Goal: Task Accomplishment & Management: Use online tool/utility

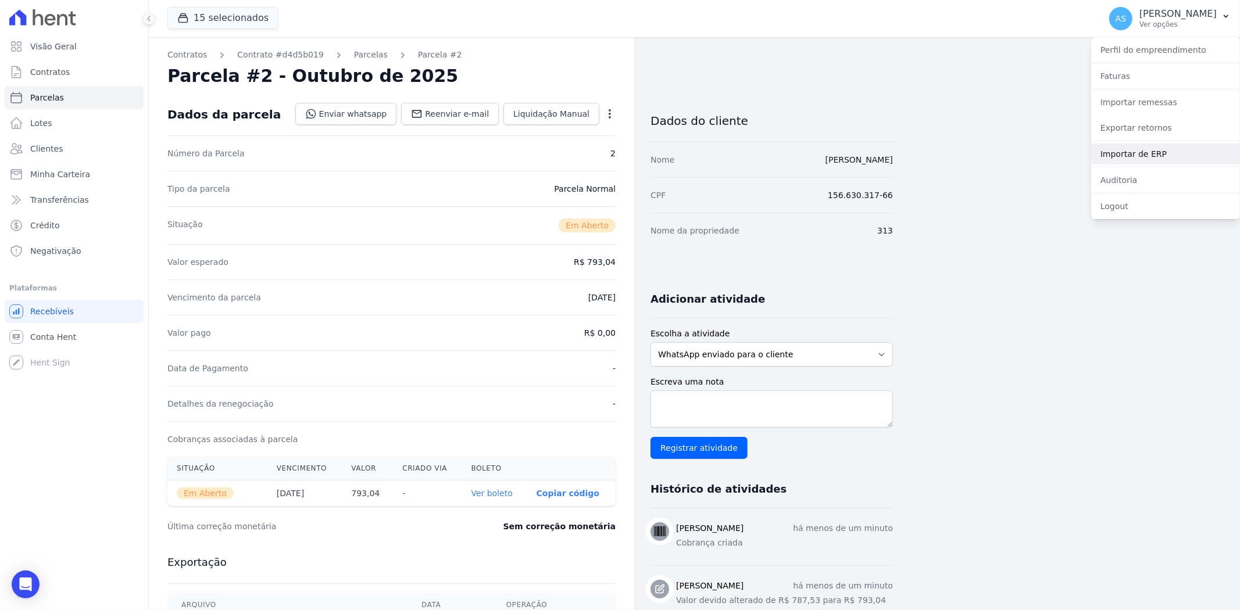
click at [1116, 153] on link "Importar de ERP" at bounding box center [1165, 154] width 149 height 21
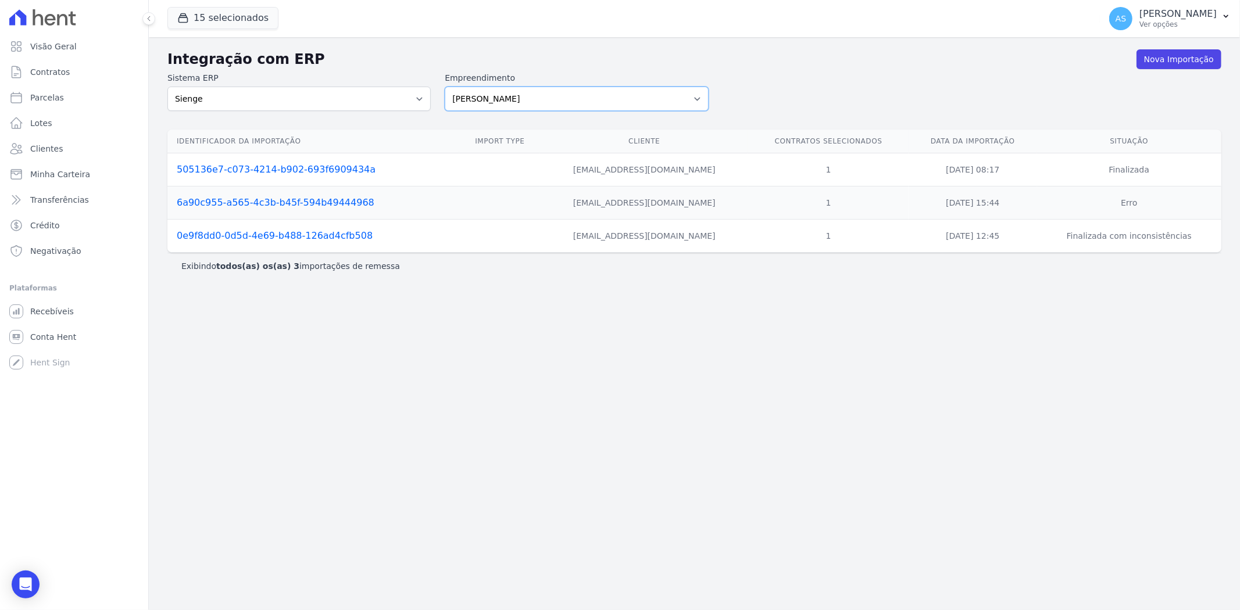
click at [699, 91] on select "[PERSON_NAME] Art Prime - [PERSON_NAME] Unique CTV Beat Residencial CTV Mob CTV…" at bounding box center [576, 99] width 263 height 24
select select "99ecfb74-b06a-4265-b540-74287d60a3a4"
click at [445, 87] on select "[PERSON_NAME] Art Prime - [PERSON_NAME] Unique CTV Beat Residencial CTV Mob CTV…" at bounding box center [576, 99] width 263 height 24
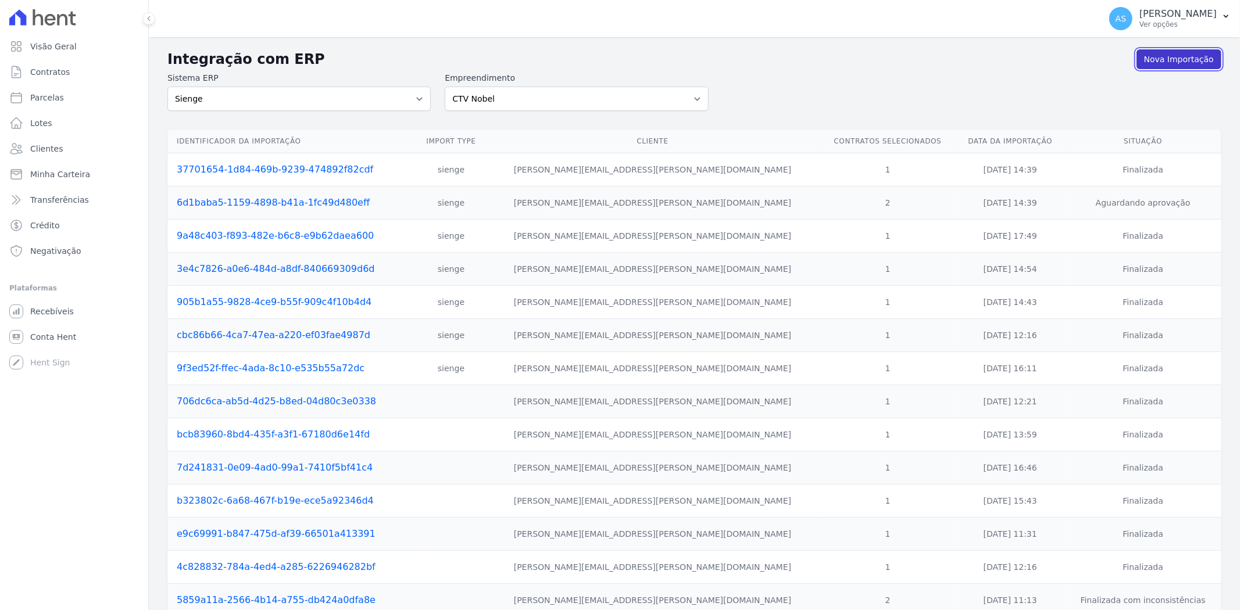
click at [1164, 56] on link "Nova Importação" at bounding box center [1178, 59] width 85 height 20
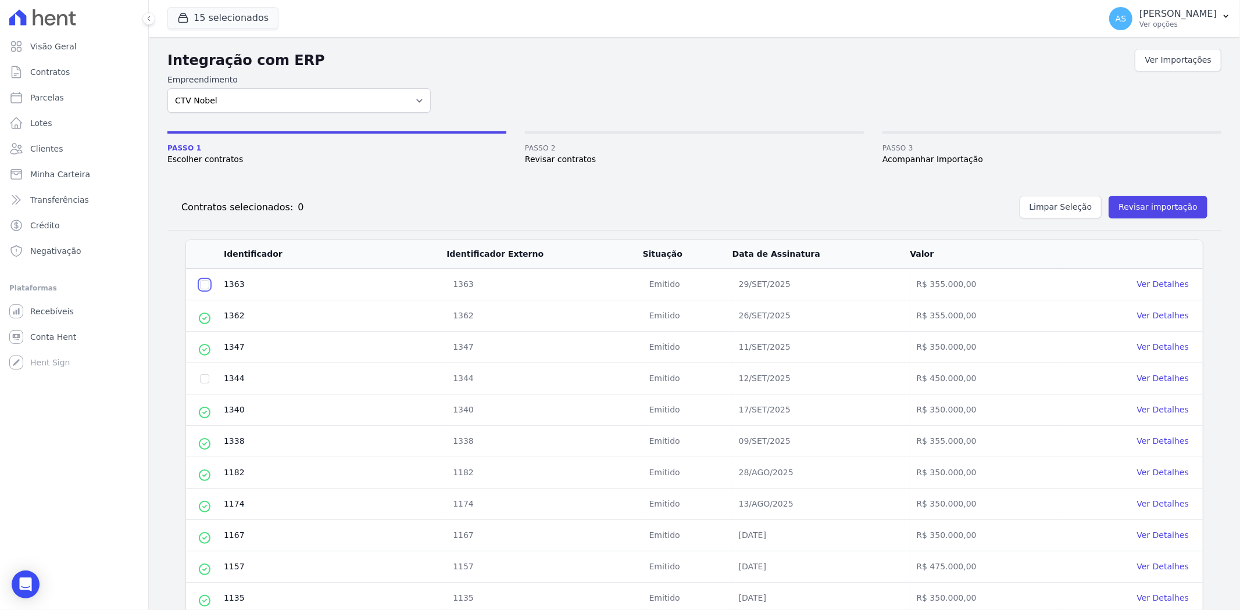
click at [202, 282] on input "checkbox" at bounding box center [204, 284] width 9 height 9
checkbox input "true"
click at [1147, 206] on button "Revisar importação" at bounding box center [1157, 207] width 99 height 23
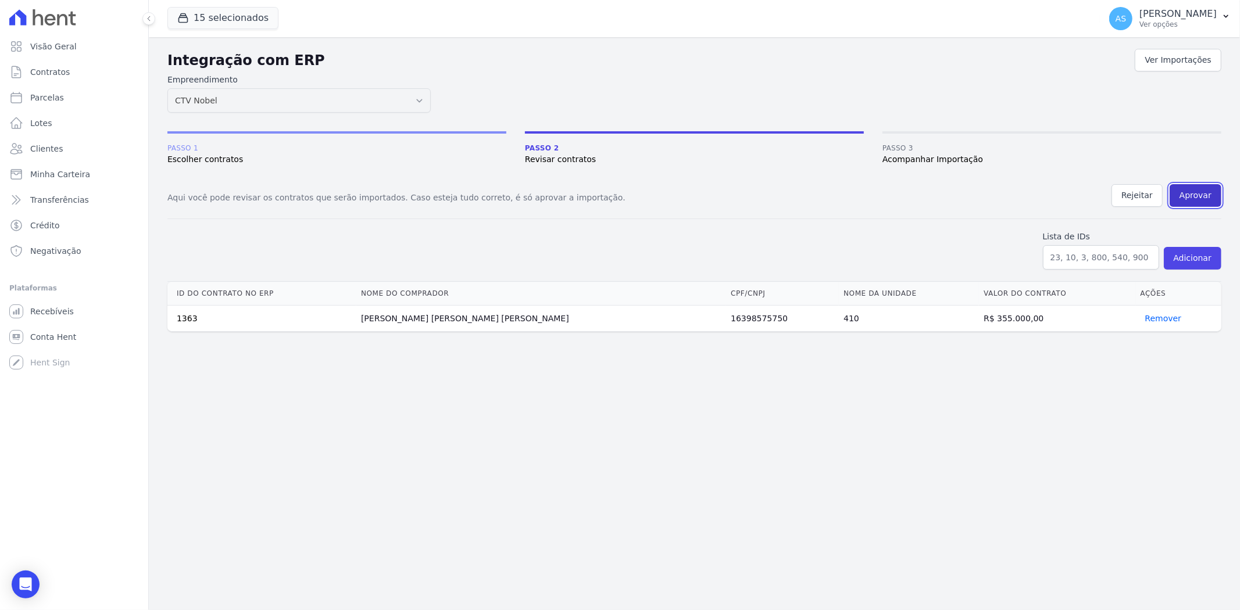
click at [1198, 189] on button "Aprovar" at bounding box center [1195, 195] width 52 height 23
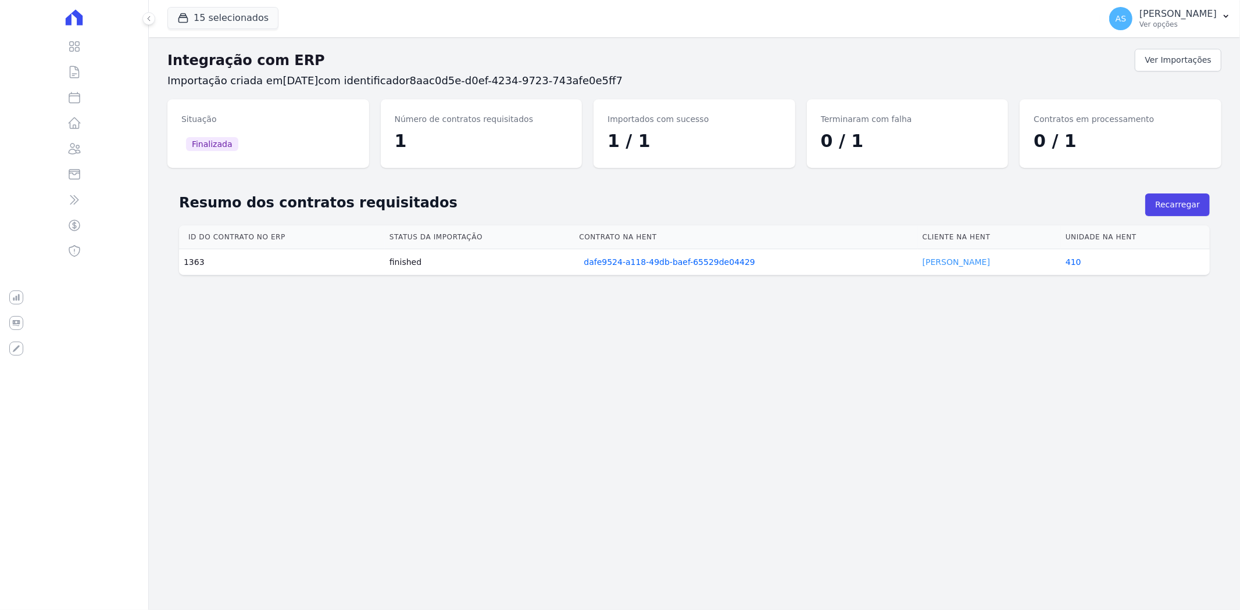
click at [938, 264] on link "Bruno Carvalho" at bounding box center [955, 261] width 67 height 9
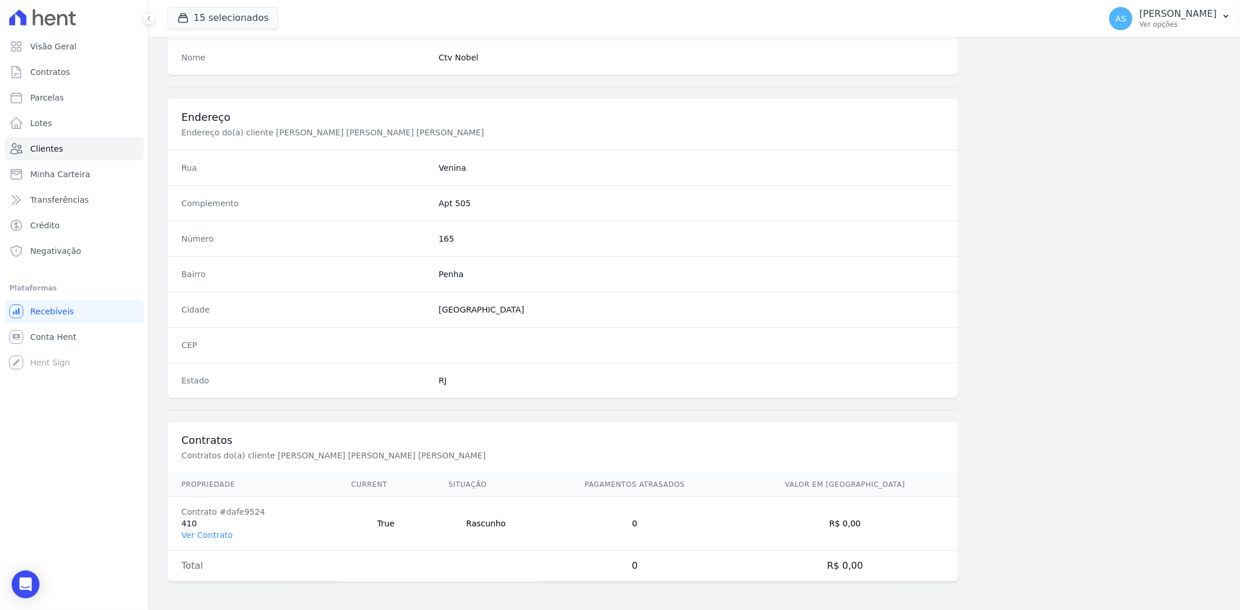
scroll to position [479, 0]
click at [204, 533] on link "Ver Contrato" at bounding box center [206, 535] width 51 height 9
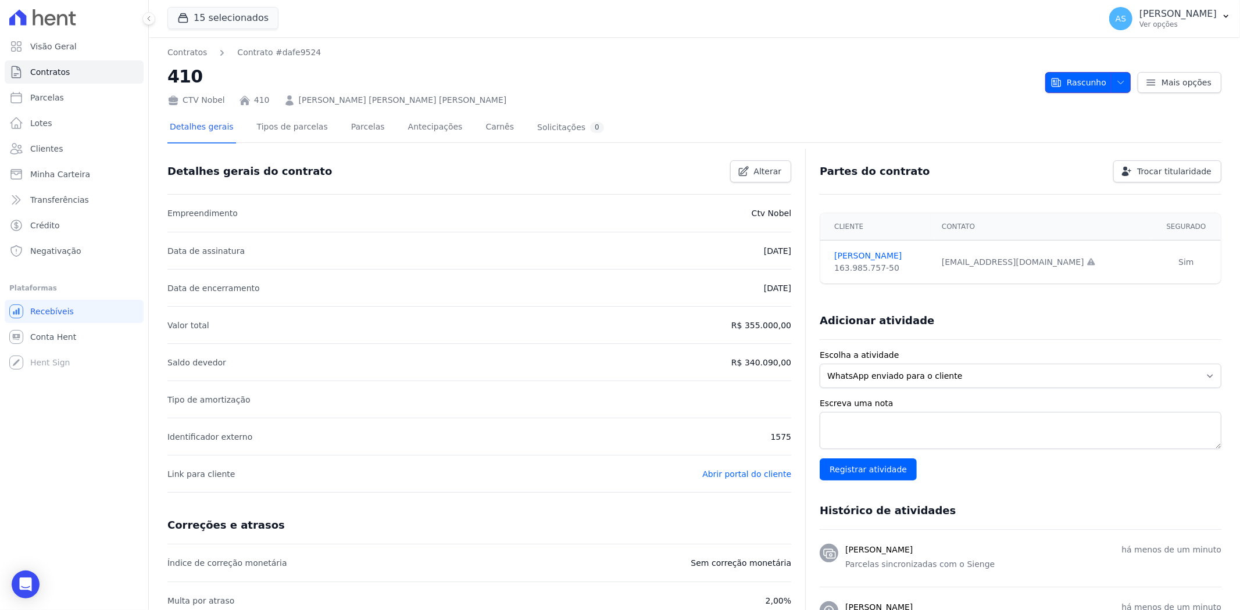
click at [1116, 79] on icon "button" at bounding box center [1120, 82] width 9 height 9
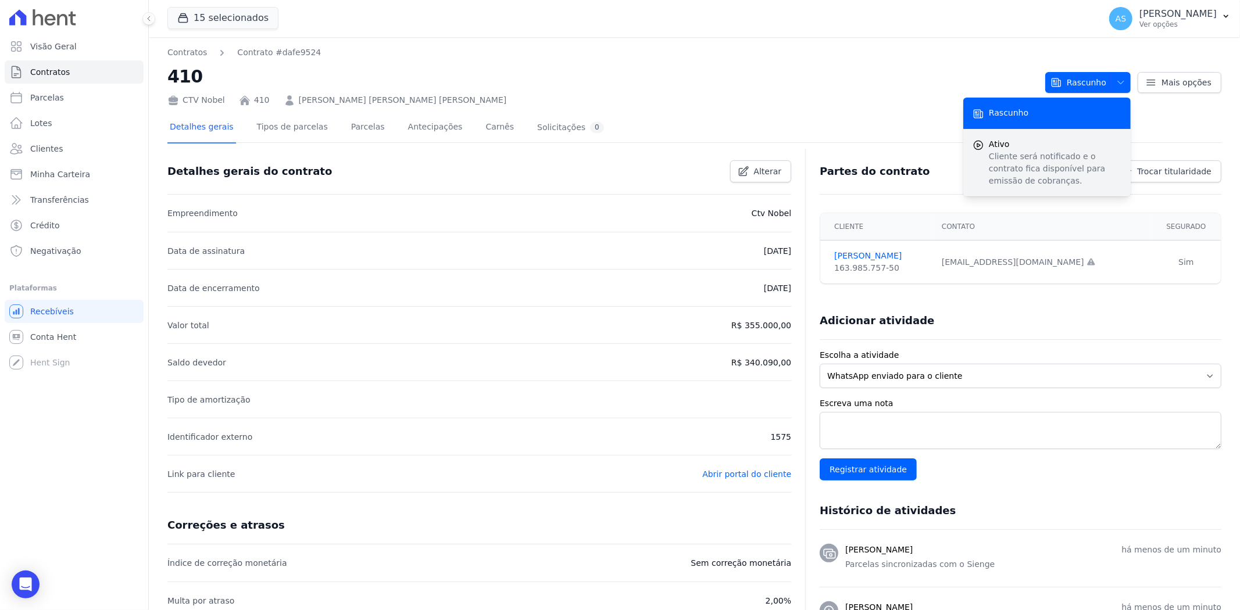
click at [1006, 159] on p "Cliente será notificado e o contrato fica disponível para emissão de cobranças." at bounding box center [1055, 169] width 133 height 37
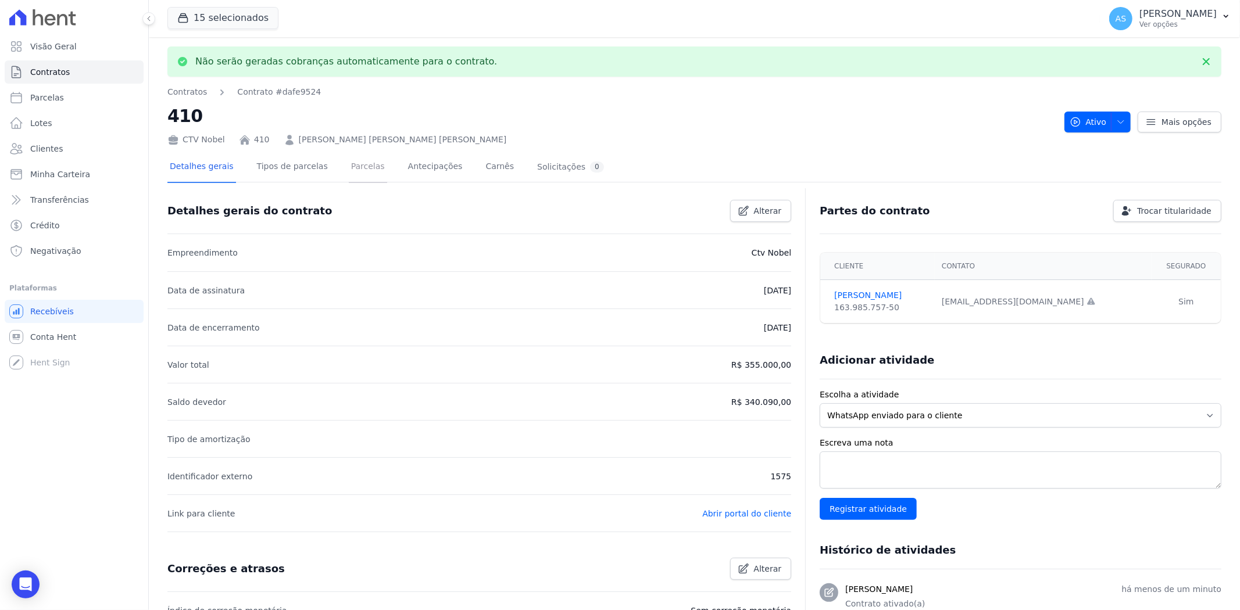
click at [352, 166] on link "Parcelas" at bounding box center [368, 167] width 38 height 31
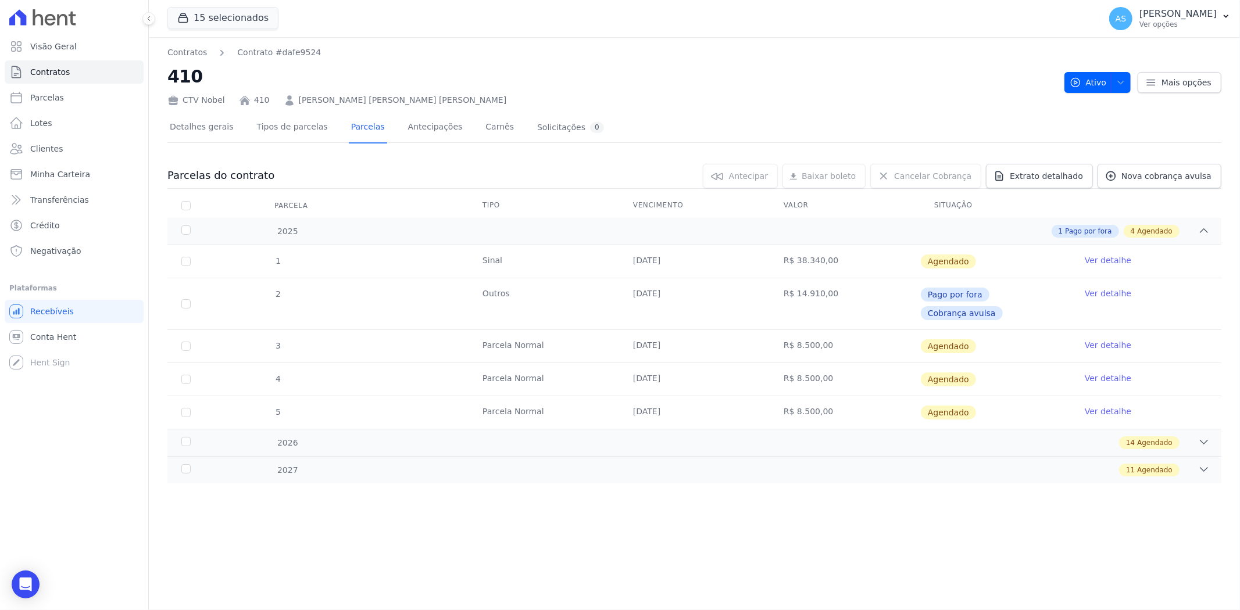
click at [1102, 258] on link "Ver detalhe" at bounding box center [1107, 261] width 46 height 12
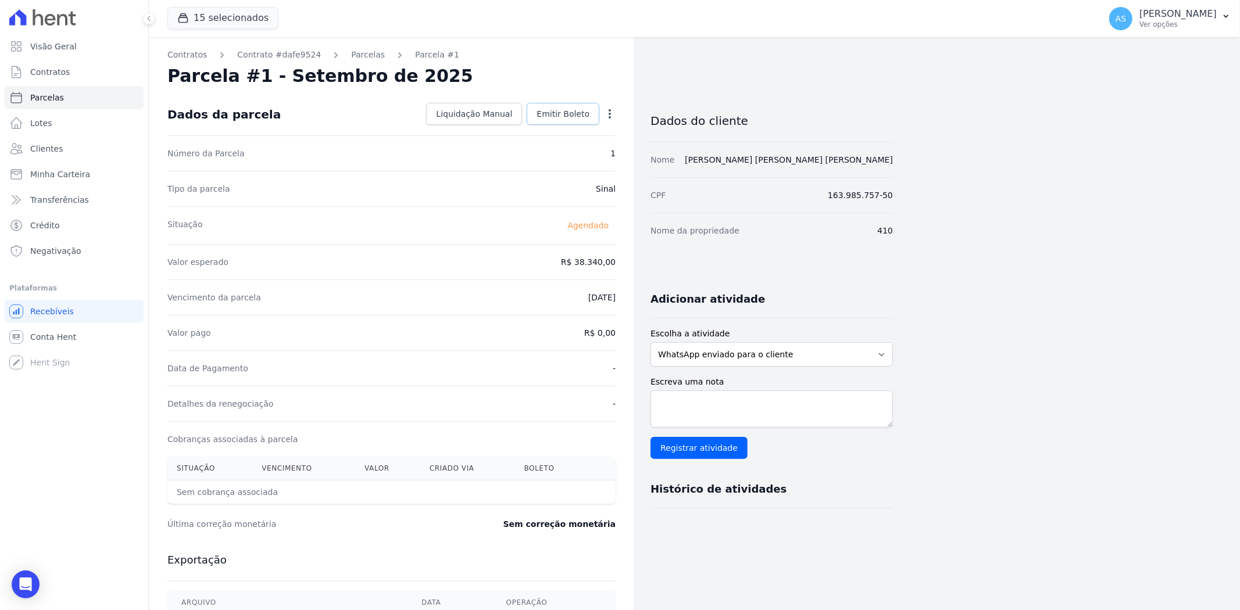
click at [583, 114] on span "Emitir Boleto" at bounding box center [562, 114] width 53 height 12
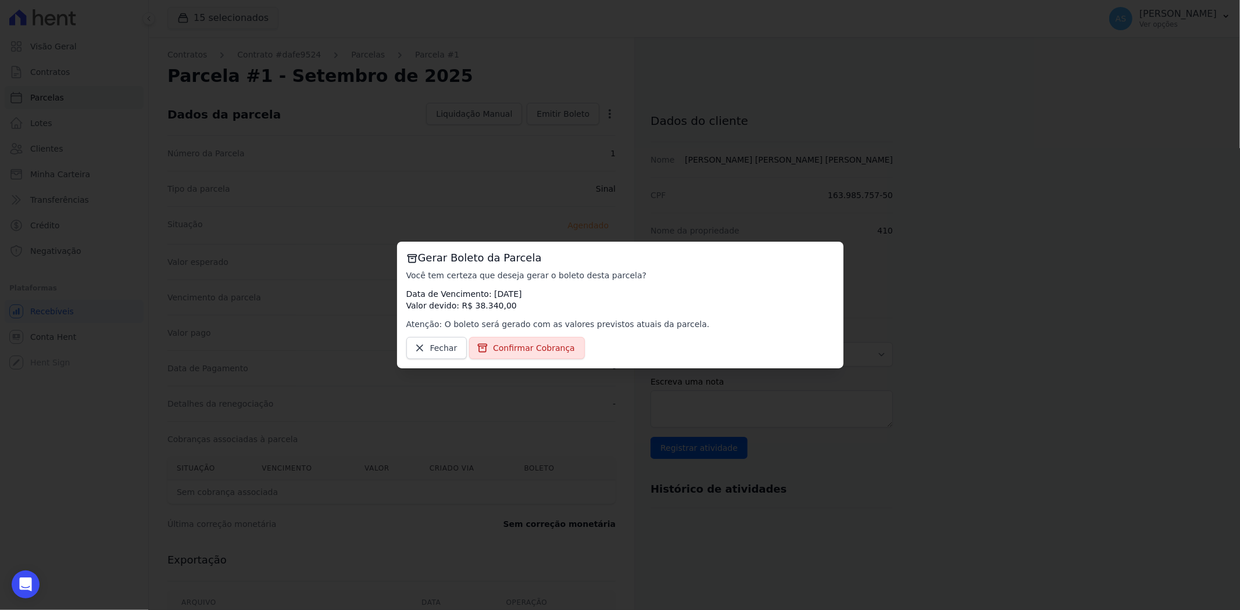
drag, startPoint x: 525, startPoint y: 348, endPoint x: 413, endPoint y: 381, distance: 117.7
click at [526, 347] on span "Confirmar Cobrança" at bounding box center [534, 348] width 82 height 12
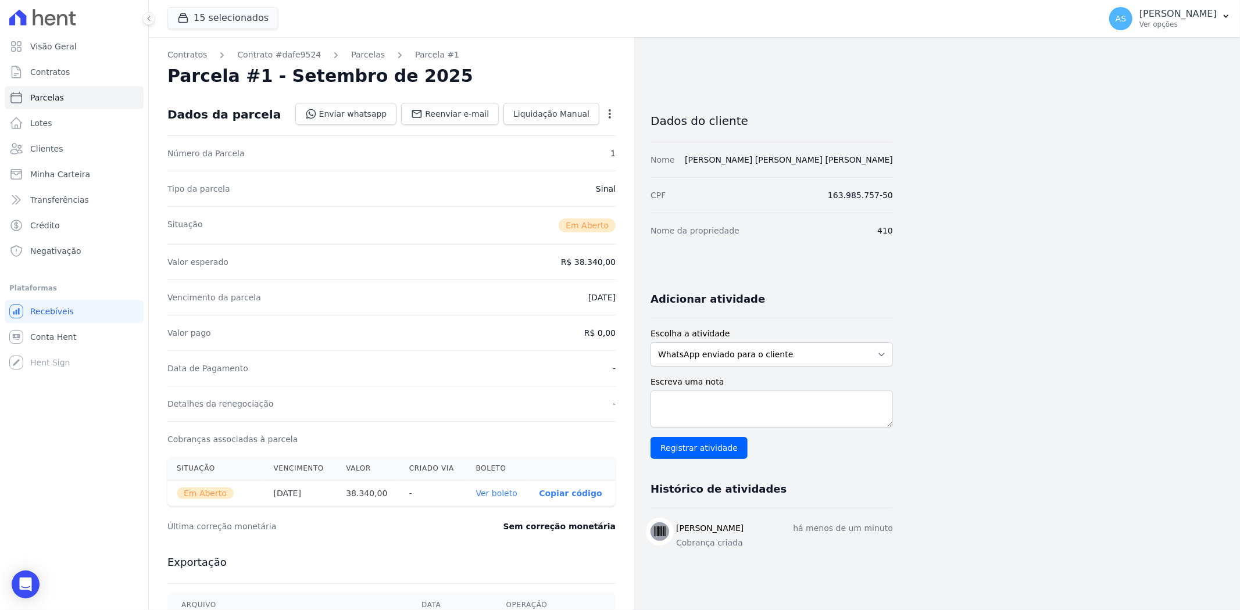
click at [486, 494] on link "Ver boleto" at bounding box center [496, 493] width 41 height 9
click at [351, 56] on link "Parcelas" at bounding box center [368, 55] width 34 height 12
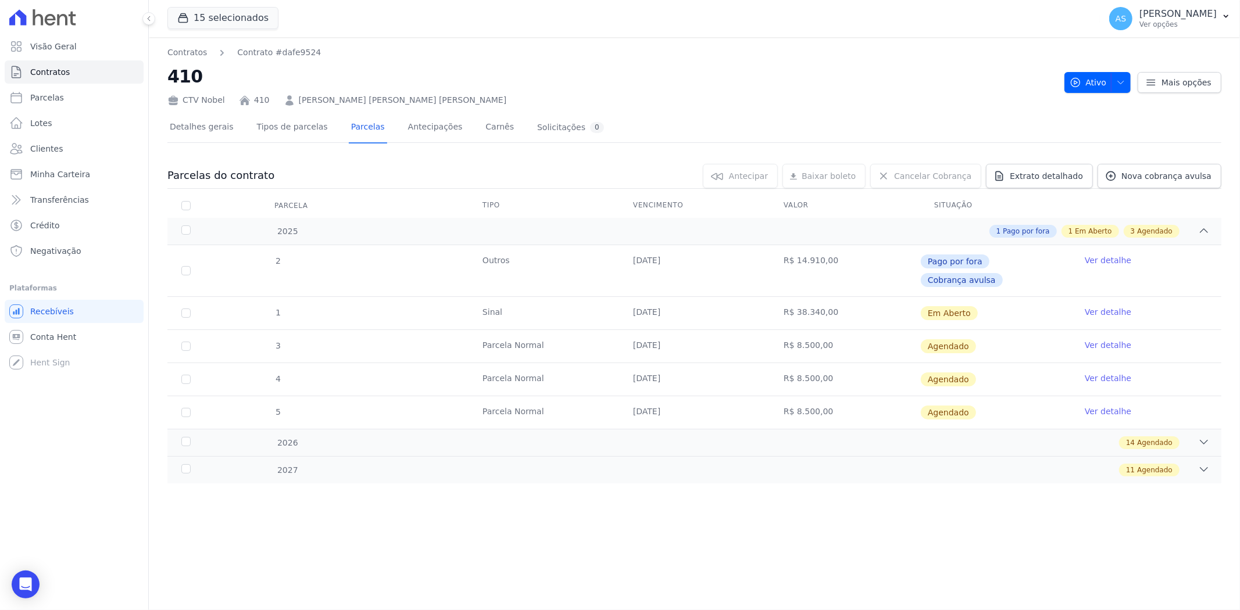
click at [1108, 339] on link "Ver detalhe" at bounding box center [1107, 345] width 46 height 12
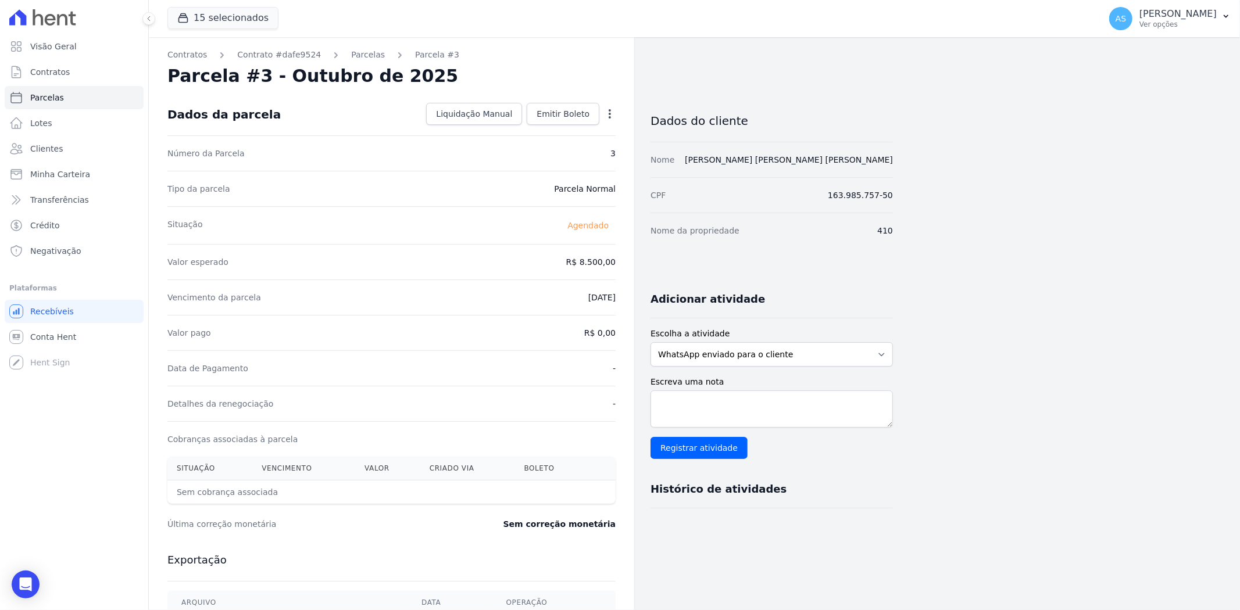
click at [606, 109] on icon "button" at bounding box center [610, 114] width 12 height 12
click at [536, 131] on link "Alterar" at bounding box center [560, 129] width 102 height 21
drag, startPoint x: 564, startPoint y: 262, endPoint x: 617, endPoint y: 264, distance: 52.4
click at [617, 264] on div "Contratos Contrato #dafe9524 Parcelas Parcela #3 Parcela #3 - Outubro de 2025 C…" at bounding box center [391, 410] width 485 height 746
type input "8559.50"
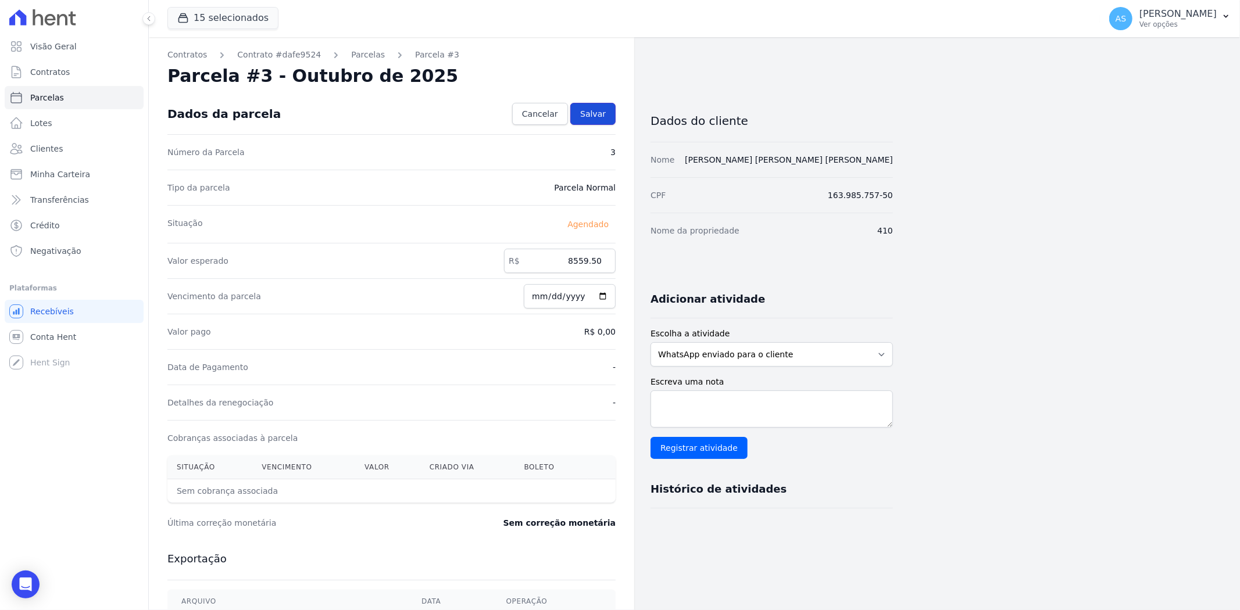
click at [605, 114] on span "Salvar" at bounding box center [593, 114] width 26 height 12
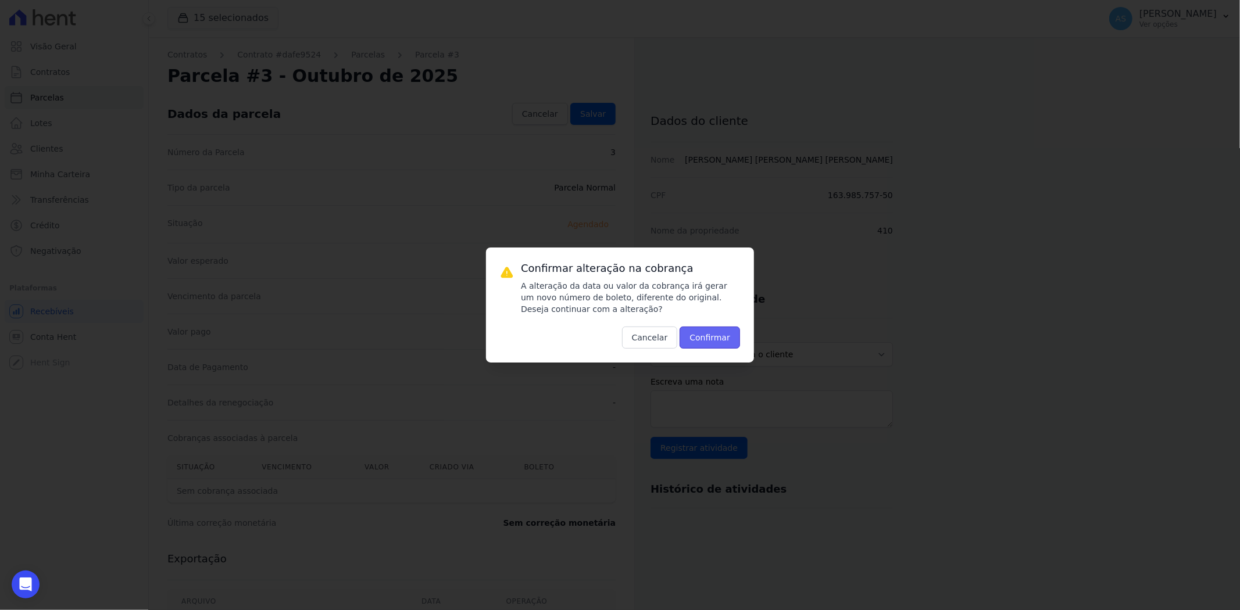
click at [717, 336] on button "Confirmar" at bounding box center [709, 338] width 60 height 22
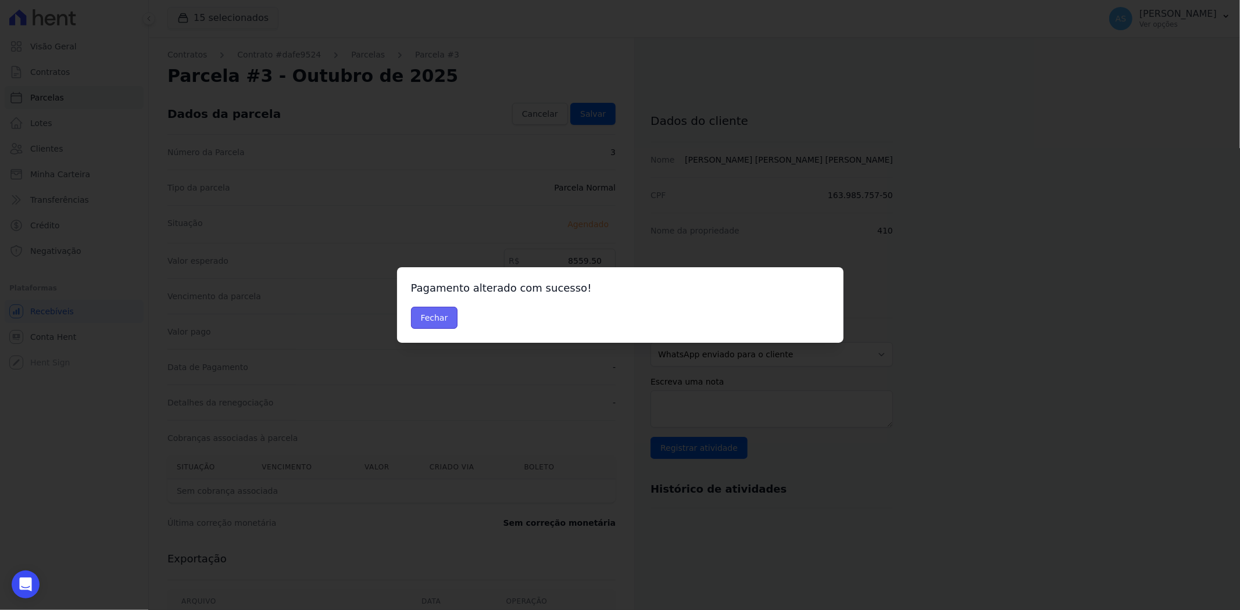
click at [427, 311] on button "Fechar" at bounding box center [434, 318] width 47 height 22
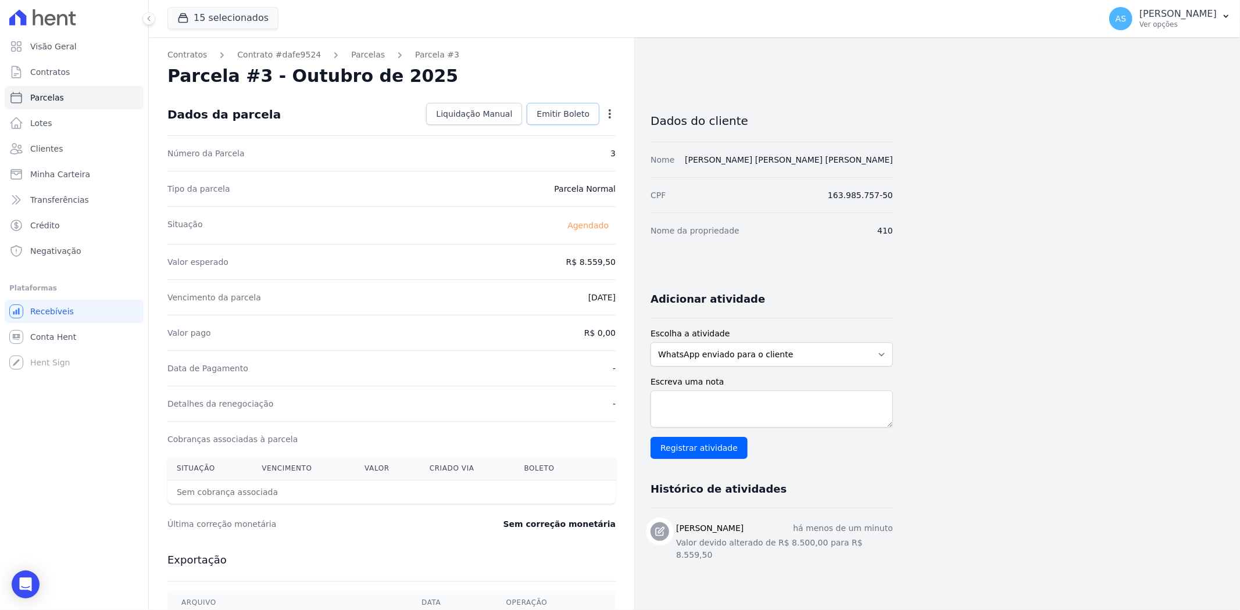
click at [565, 117] on span "Emitir Boleto" at bounding box center [562, 114] width 53 height 12
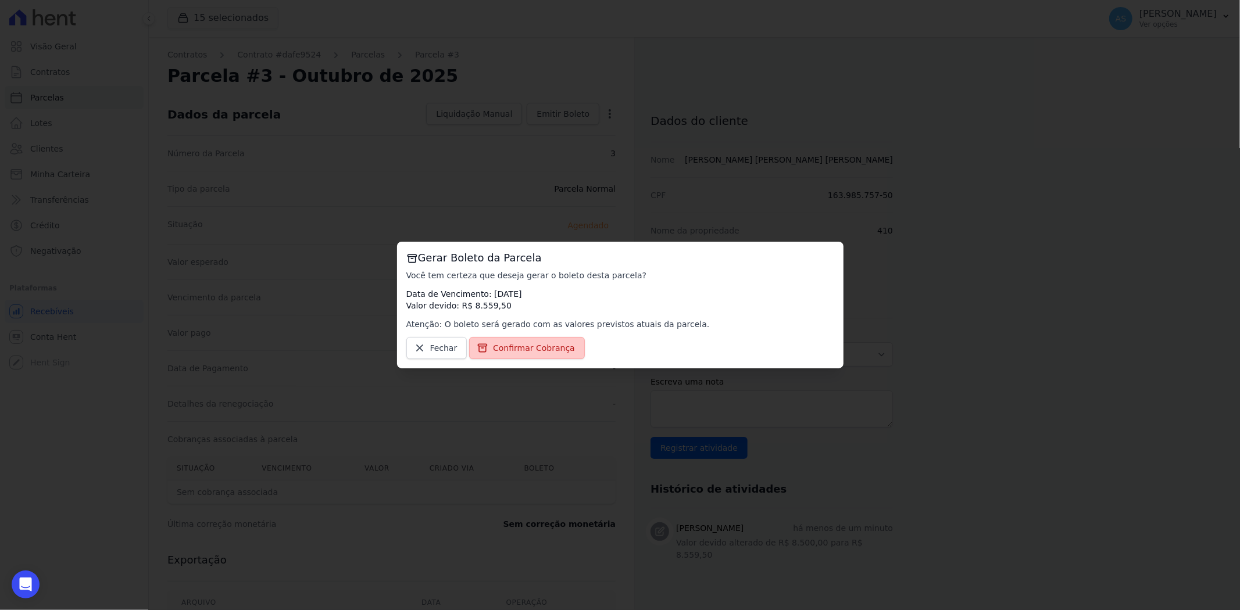
click at [508, 345] on span "Confirmar Cobrança" at bounding box center [534, 348] width 82 height 12
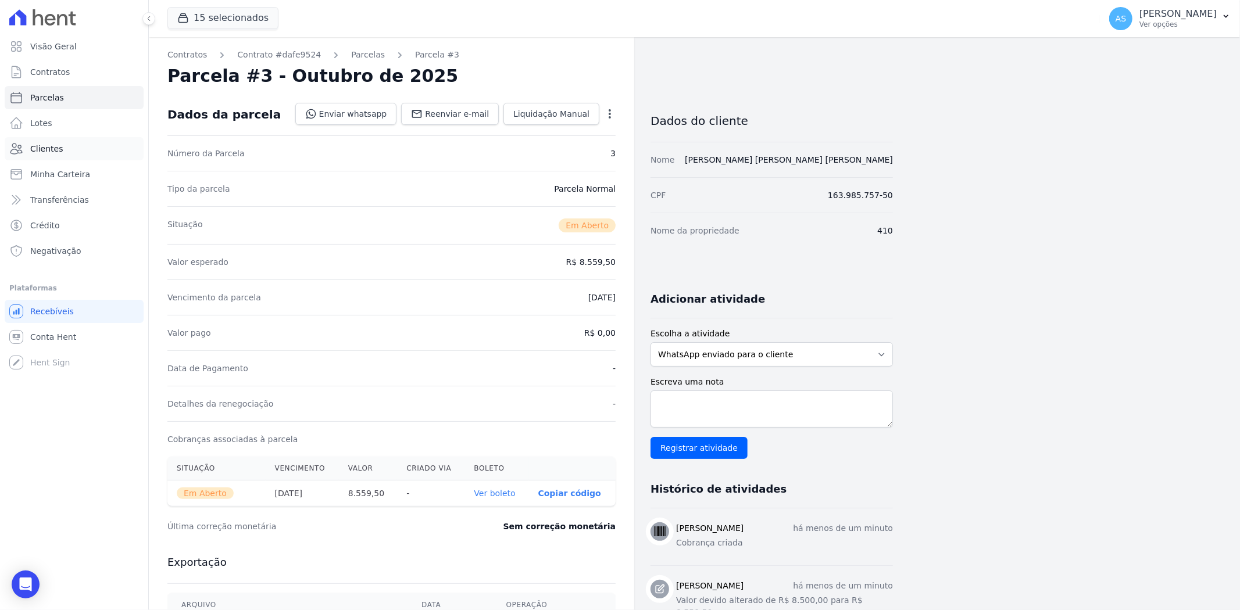
click at [58, 148] on span "Clientes" at bounding box center [46, 149] width 33 height 12
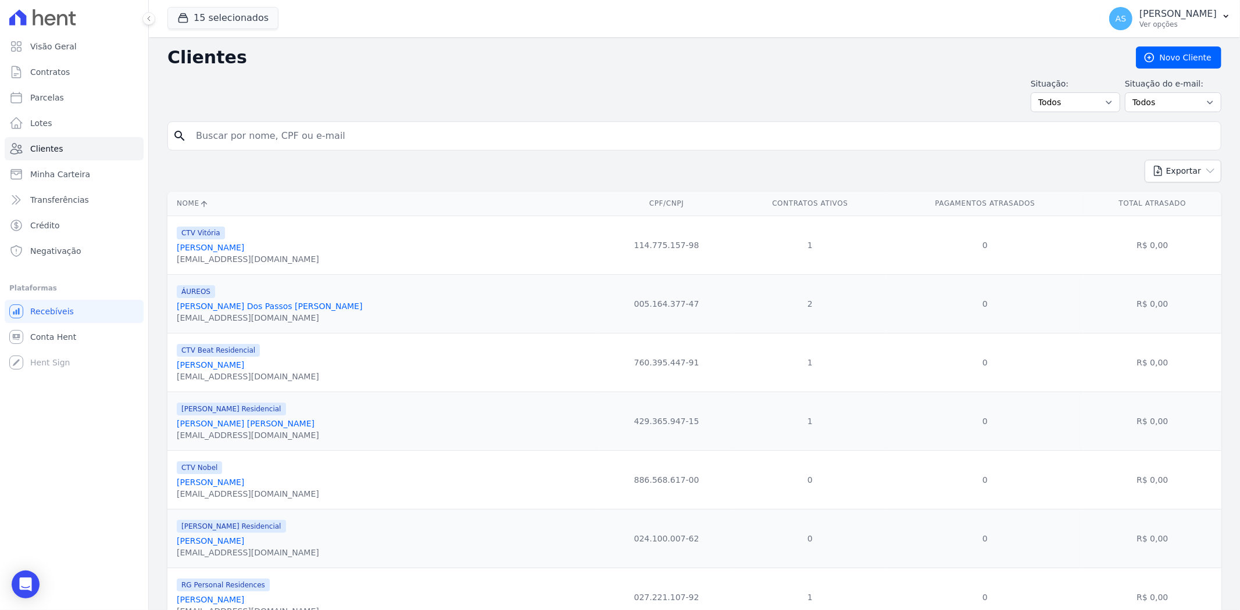
click at [242, 134] on input "search" at bounding box center [702, 135] width 1027 height 23
paste input "[PERSON_NAME] [PERSON_NAME] [PERSON_NAME]"
type input "[PERSON_NAME] [PERSON_NAME] [PERSON_NAME]"
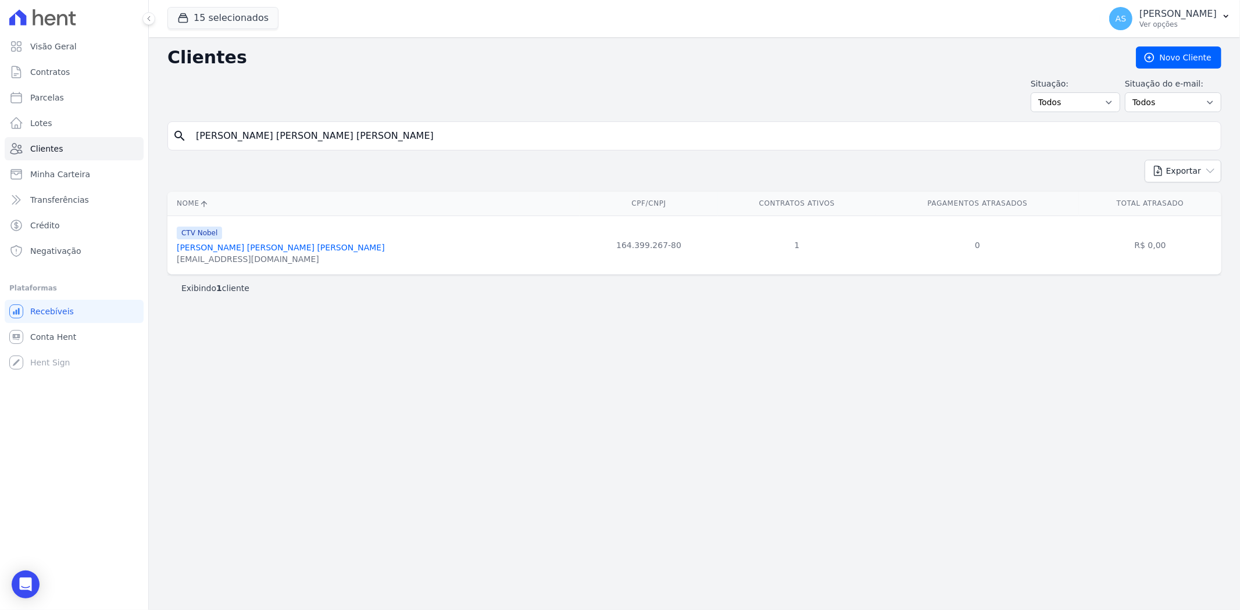
click at [265, 246] on link "Matheus De Oliveira Faccini De Carvalho" at bounding box center [281, 247] width 208 height 9
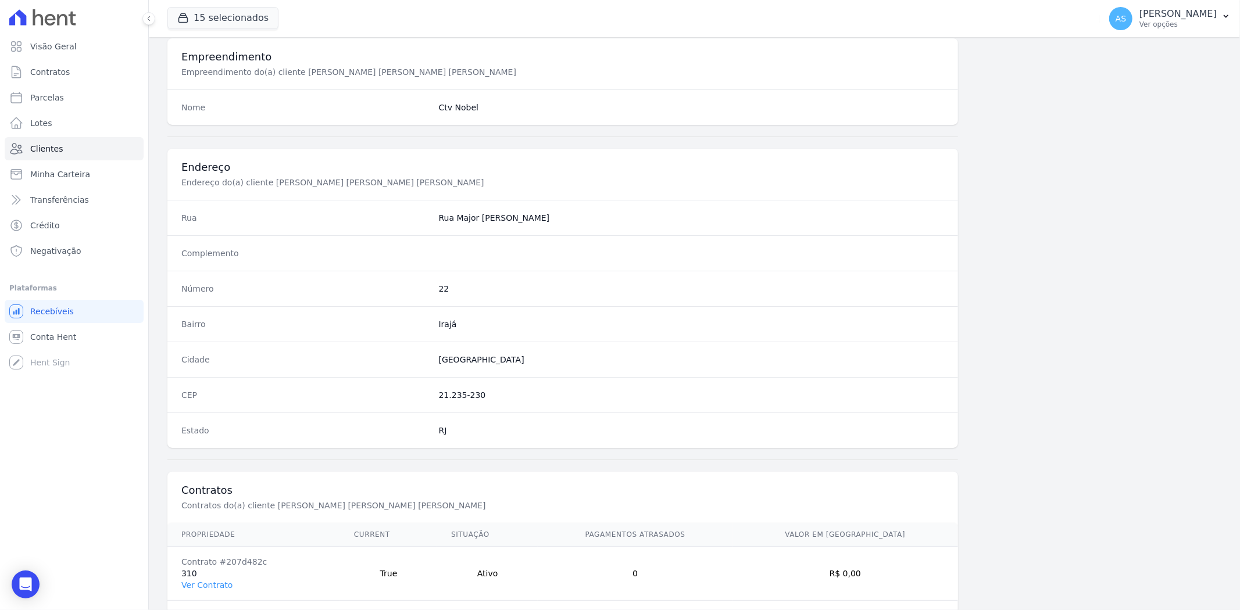
scroll to position [479, 0]
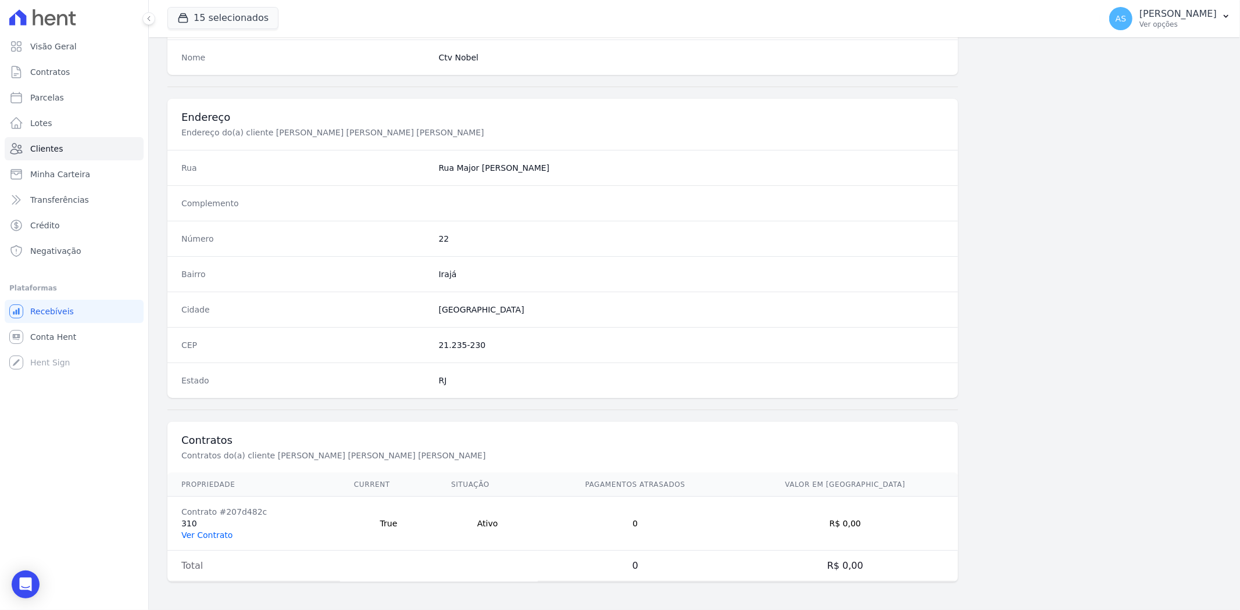
click at [212, 535] on link "Ver Contrato" at bounding box center [206, 535] width 51 height 9
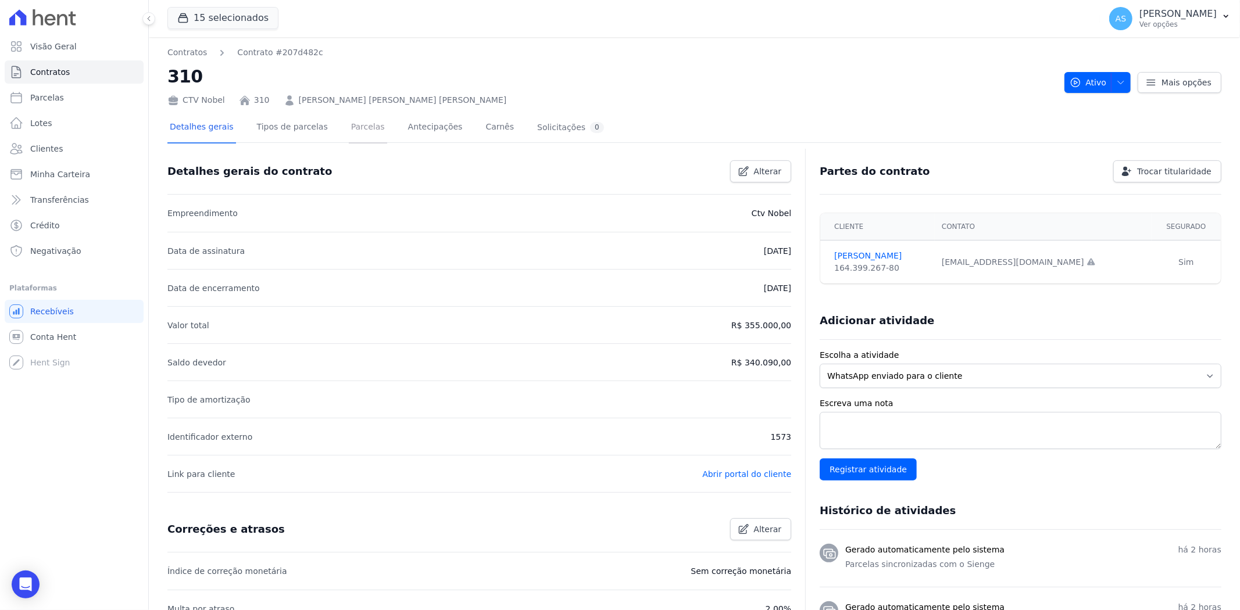
click at [350, 127] on link "Parcelas" at bounding box center [368, 128] width 38 height 31
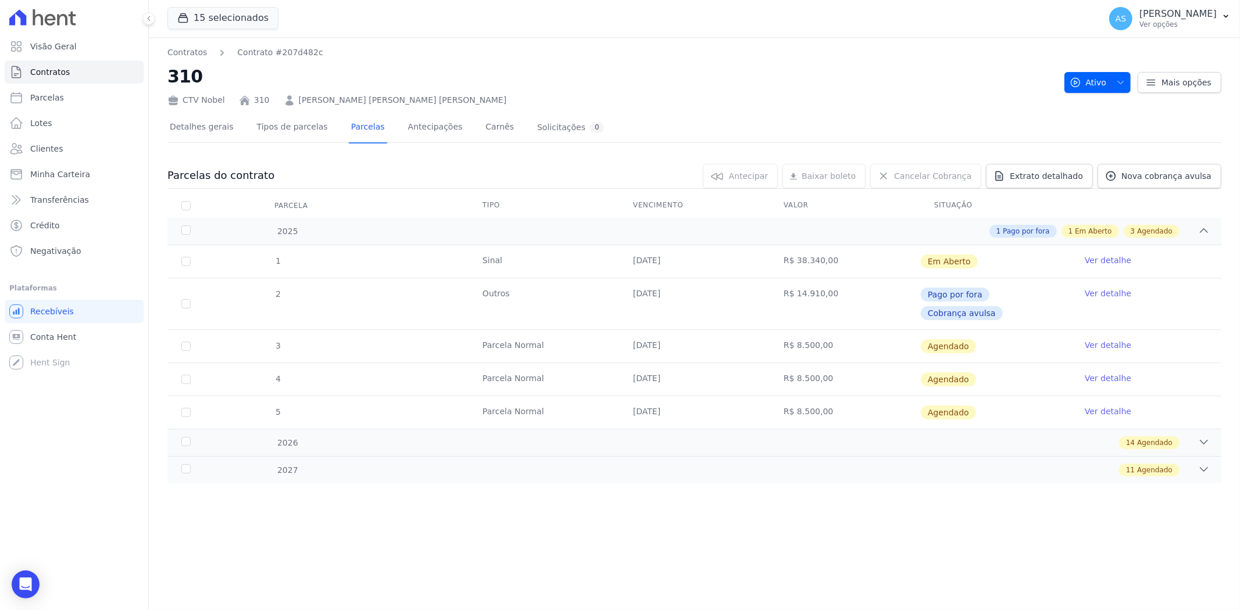
click at [1102, 339] on link "Ver detalhe" at bounding box center [1107, 345] width 46 height 12
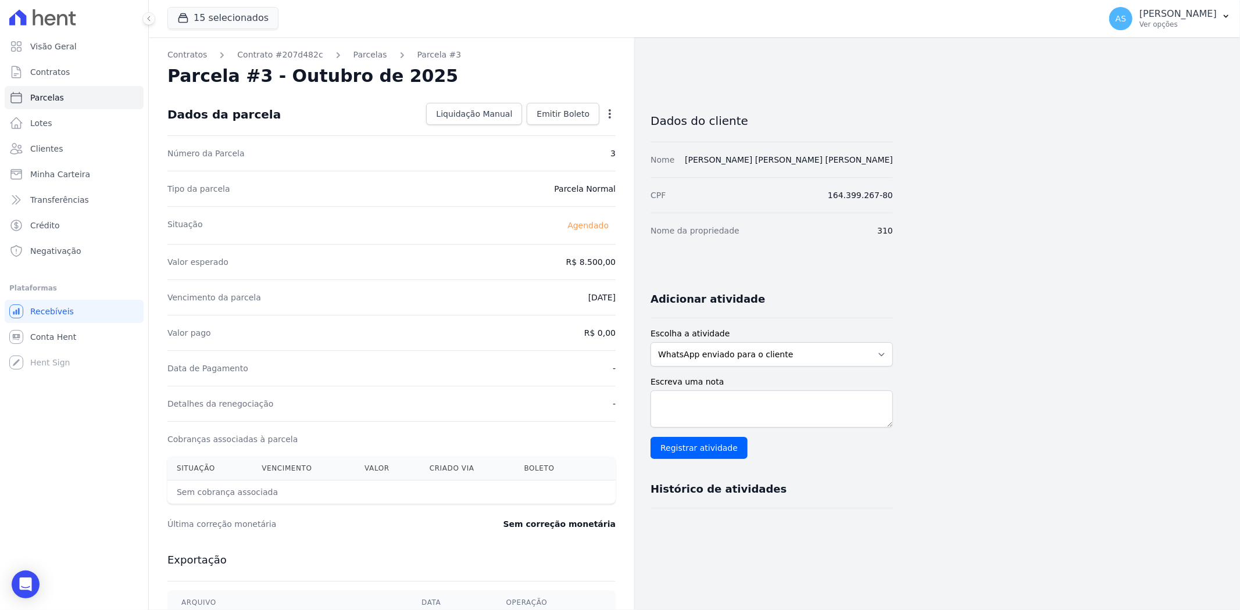
click at [610, 106] on div "Open options Alterar Antecipar" at bounding box center [607, 115] width 16 height 20
click at [608, 112] on icon "button" at bounding box center [610, 114] width 12 height 12
click at [533, 128] on link "Alterar" at bounding box center [560, 129] width 102 height 21
drag, startPoint x: 554, startPoint y: 266, endPoint x: 651, endPoint y: 271, distance: 97.2
click at [652, 271] on div "Contratos Contrato #207d482c Parcelas Parcela #3 Parcela #3 - Outubro de 2025 C…" at bounding box center [521, 410] width 744 height 746
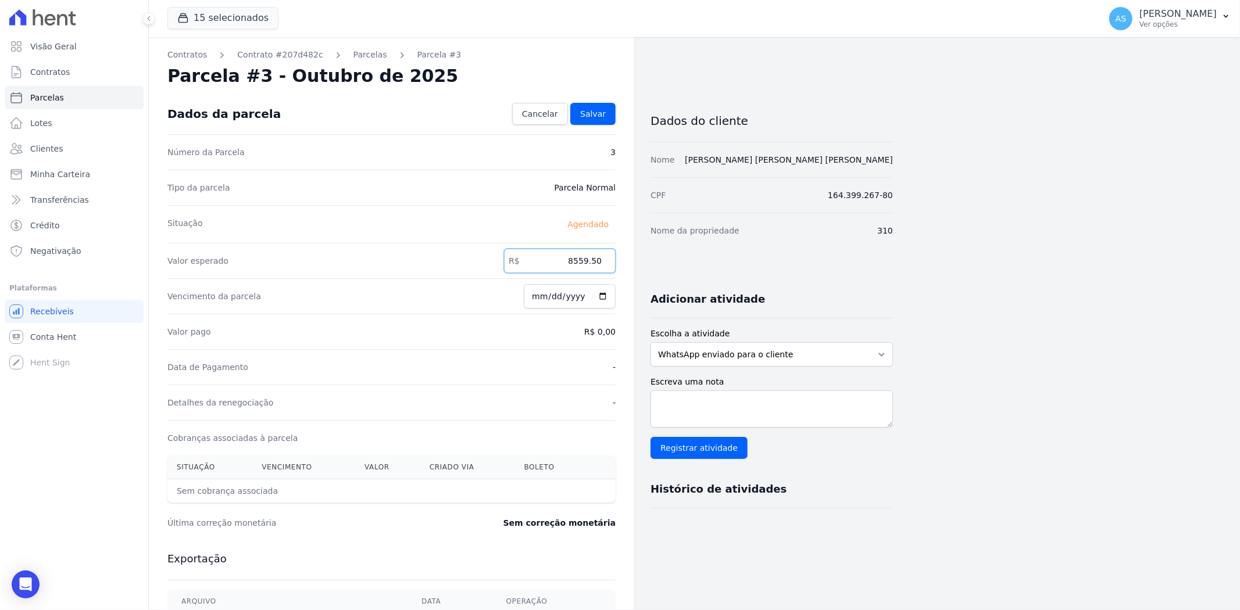
type input "8559.50"
click at [601, 113] on span "Salvar" at bounding box center [593, 114] width 26 height 12
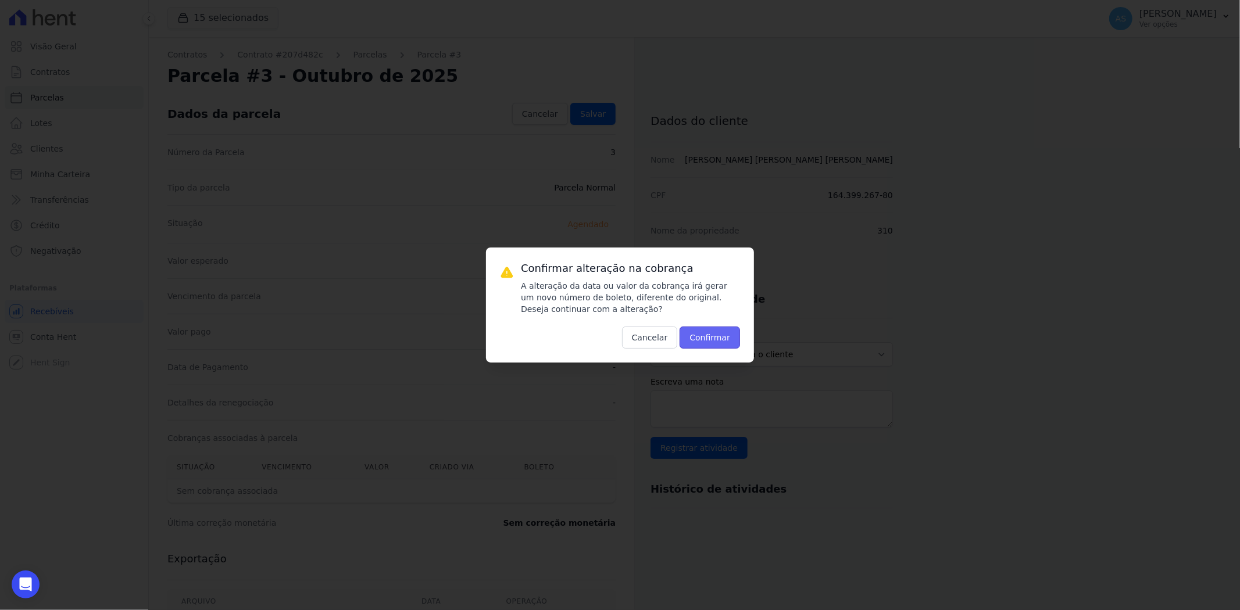
click at [713, 333] on button "Confirmar" at bounding box center [709, 338] width 60 height 22
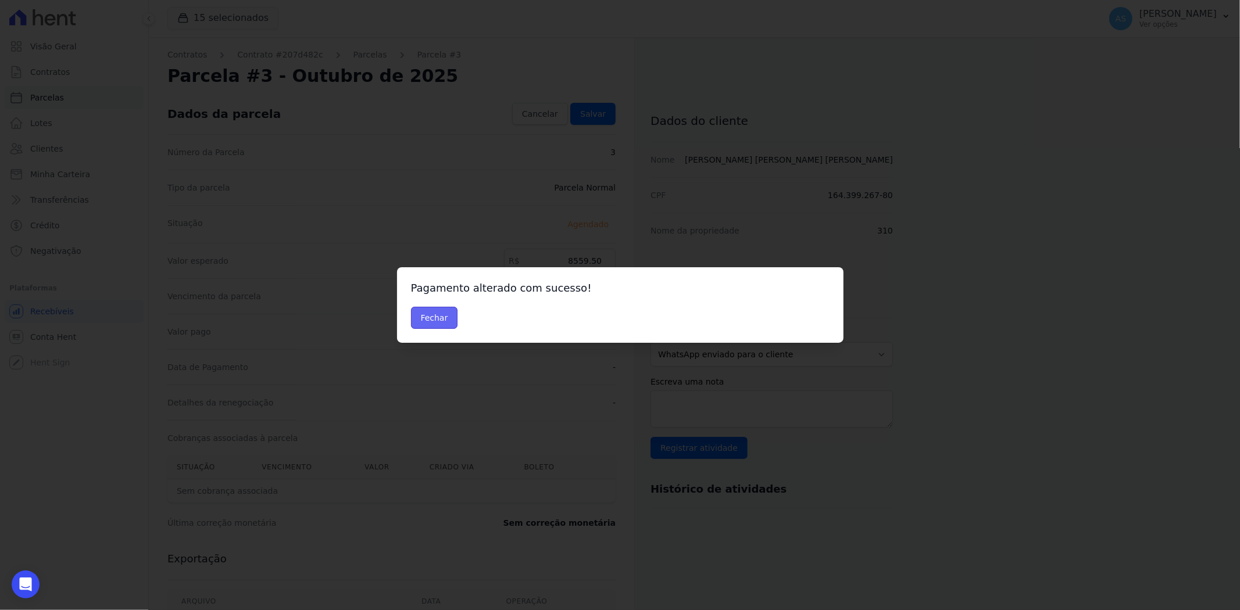
click at [427, 321] on button "Fechar" at bounding box center [434, 318] width 47 height 22
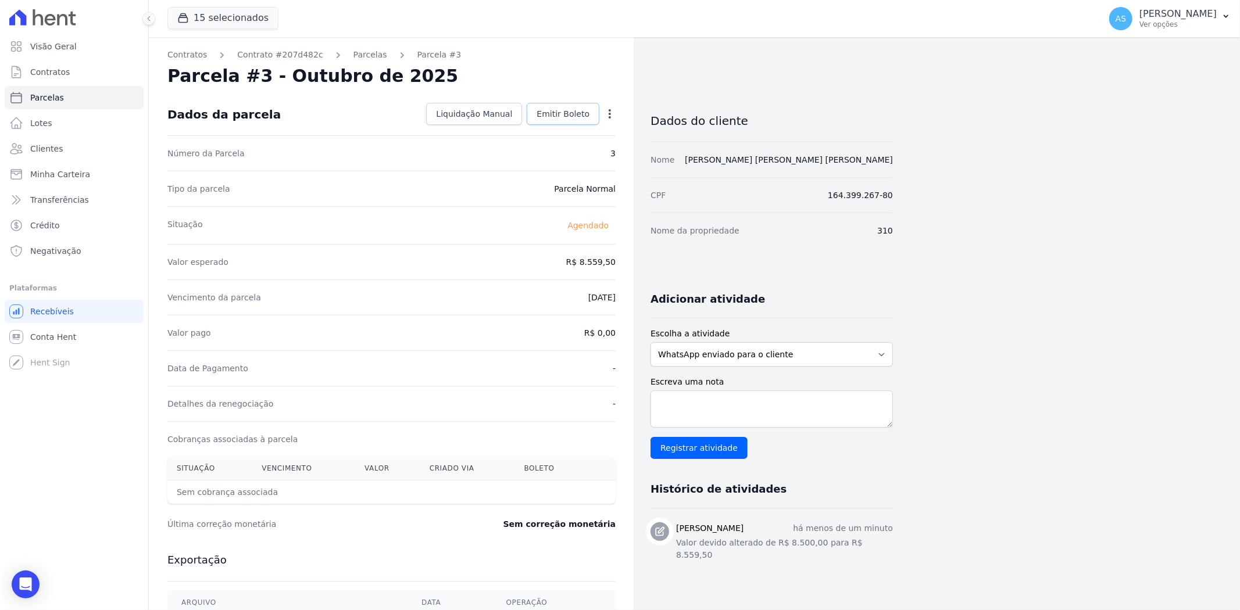
click at [566, 116] on span "Emitir Boleto" at bounding box center [562, 114] width 53 height 12
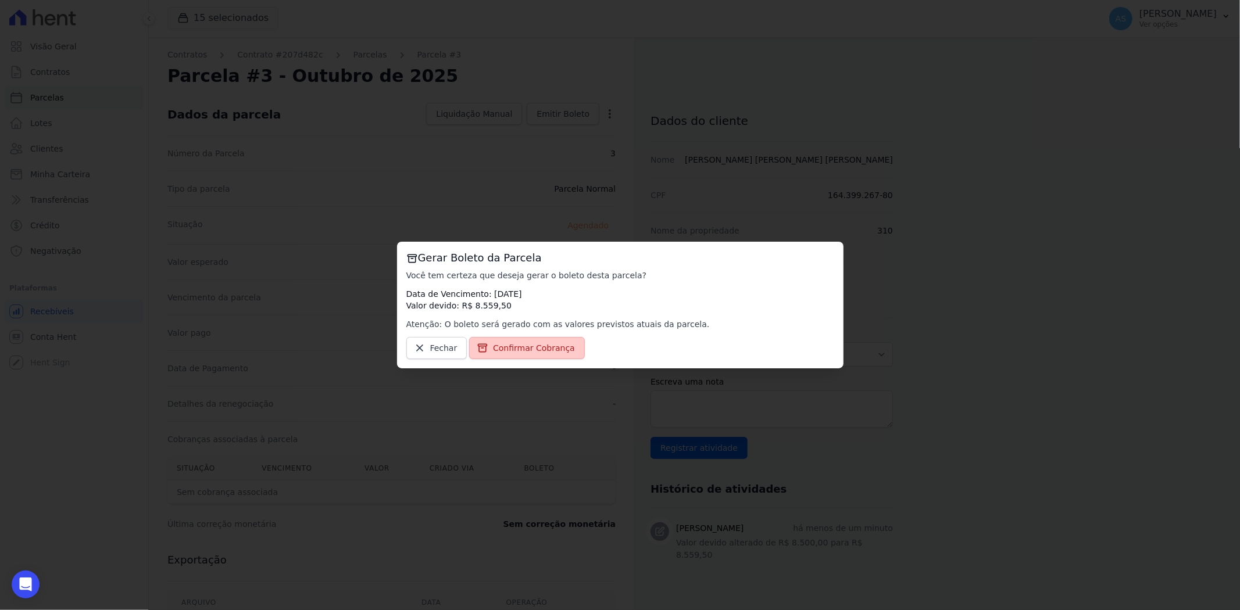
click at [549, 353] on span "Confirmar Cobrança" at bounding box center [534, 348] width 82 height 12
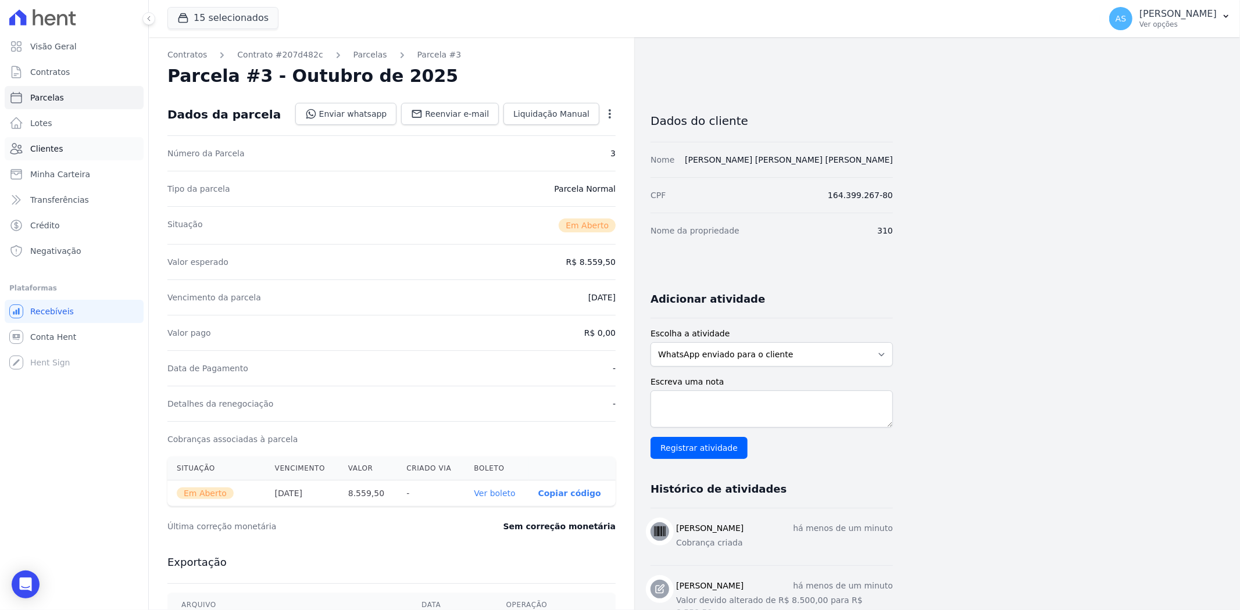
click at [41, 149] on span "Clientes" at bounding box center [46, 149] width 33 height 12
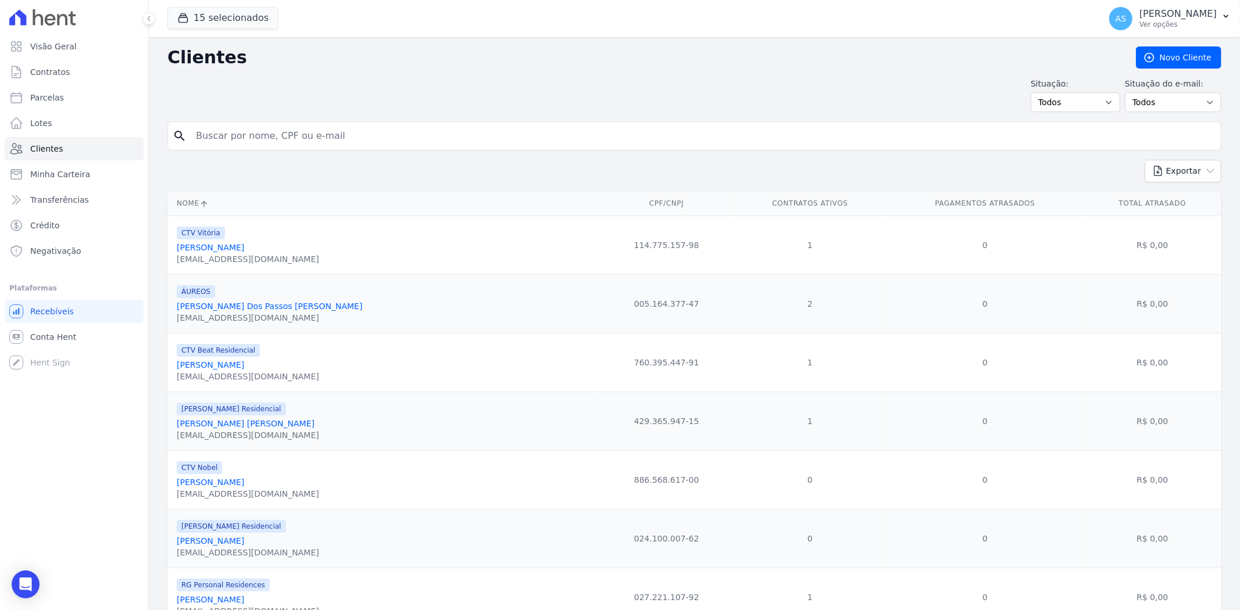
click at [216, 137] on input "search" at bounding box center [702, 135] width 1027 height 23
paste input "Davi Alexandre Botelho"
type input "Davi Alexandre Botelho"
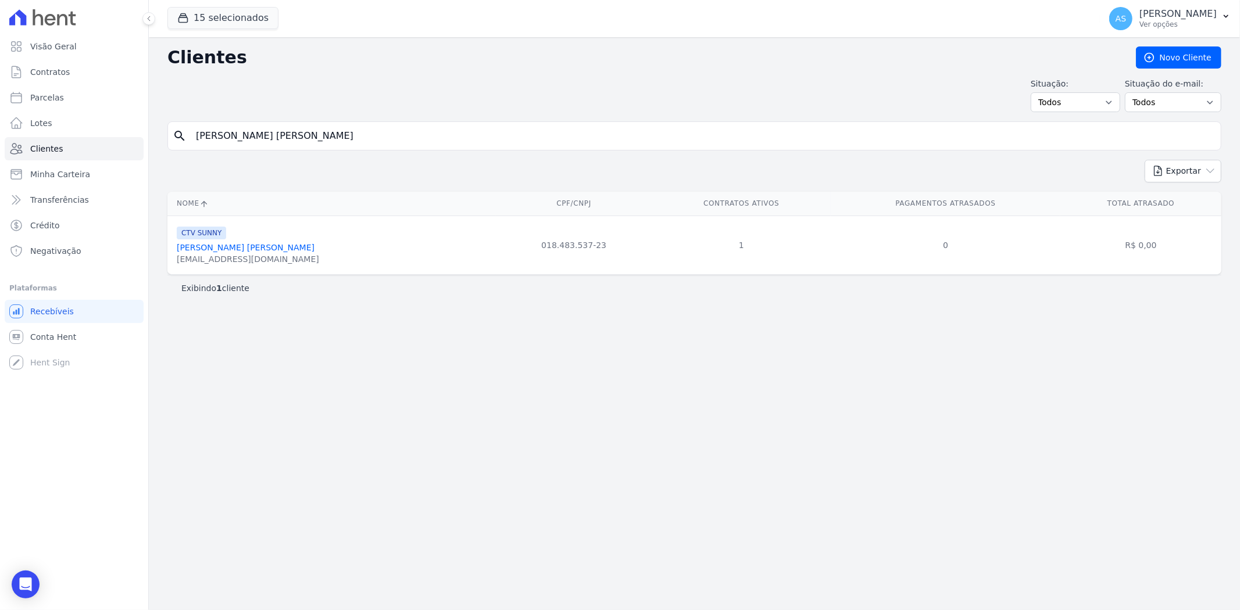
click at [222, 245] on link "Davi Alexandre Botelho" at bounding box center [246, 247] width 138 height 9
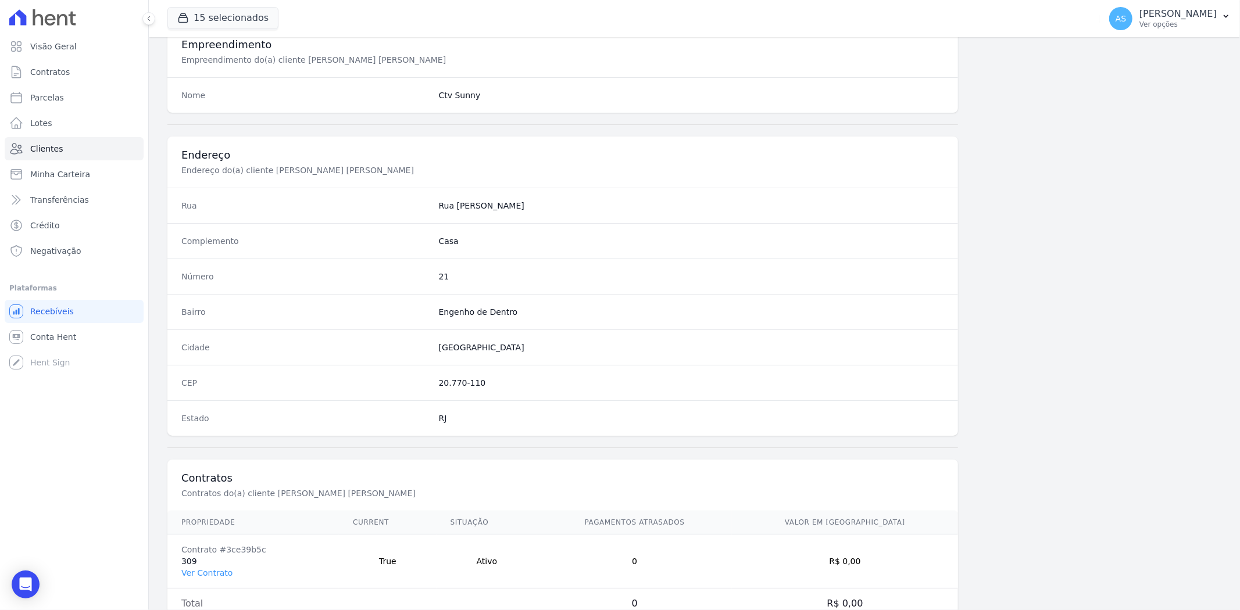
scroll to position [479, 0]
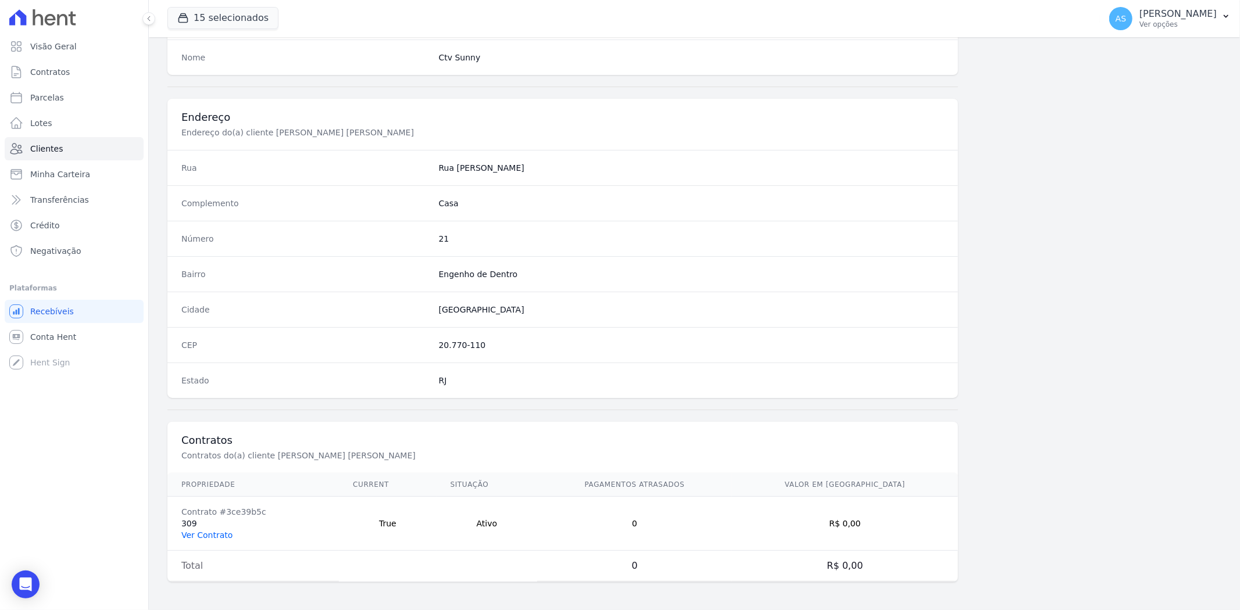
click at [196, 535] on link "Ver Contrato" at bounding box center [206, 535] width 51 height 9
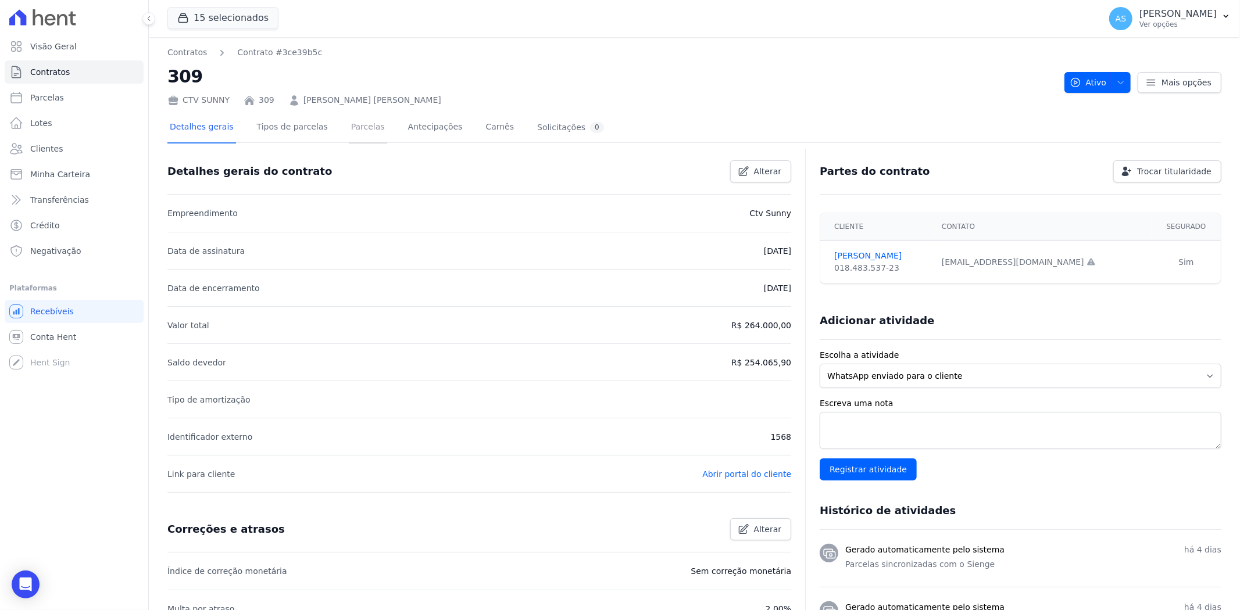
click at [349, 125] on link "Parcelas" at bounding box center [368, 128] width 38 height 31
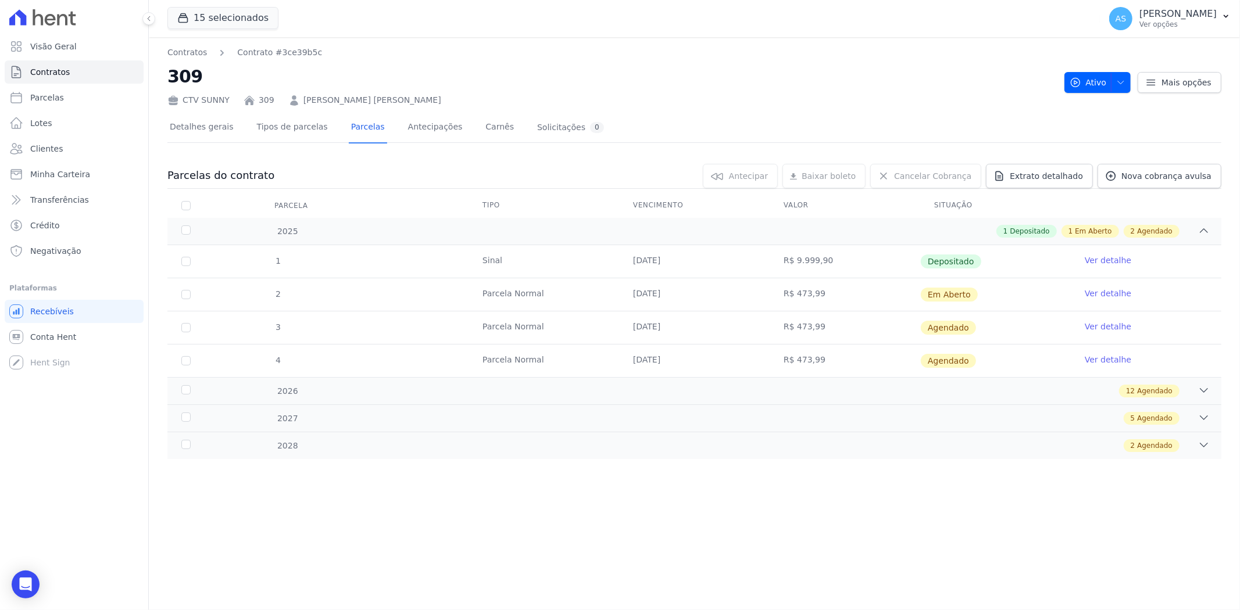
click at [1100, 291] on link "Ver detalhe" at bounding box center [1107, 294] width 46 height 12
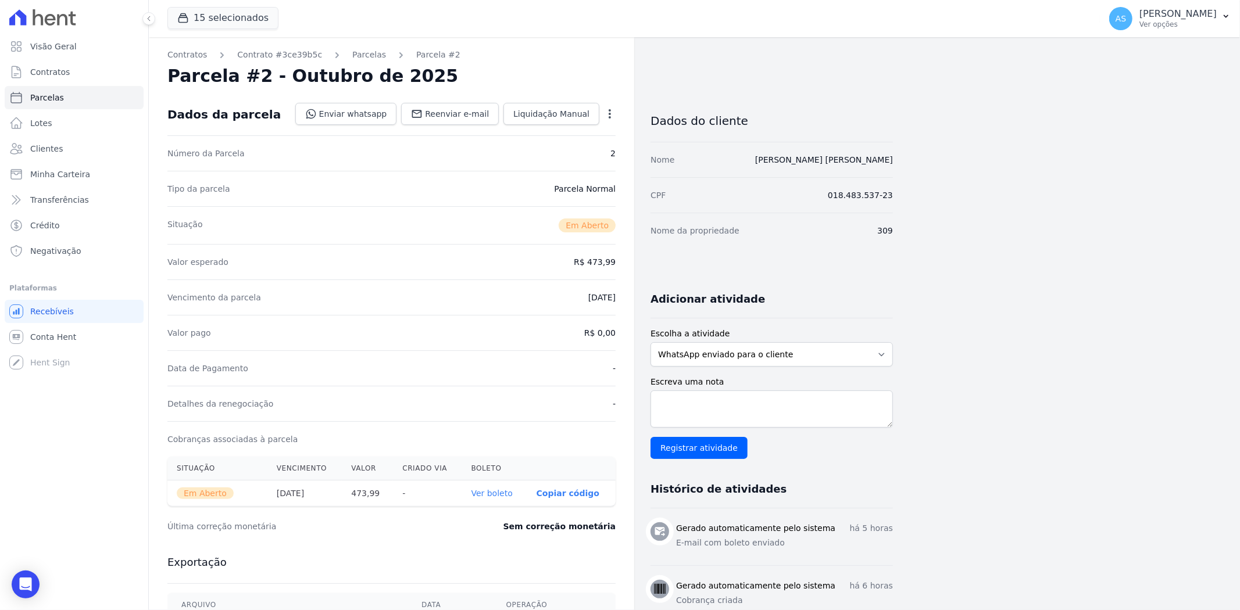
click at [497, 493] on link "Ver boleto" at bounding box center [491, 493] width 41 height 9
click at [41, 149] on span "Clientes" at bounding box center [46, 149] width 33 height 12
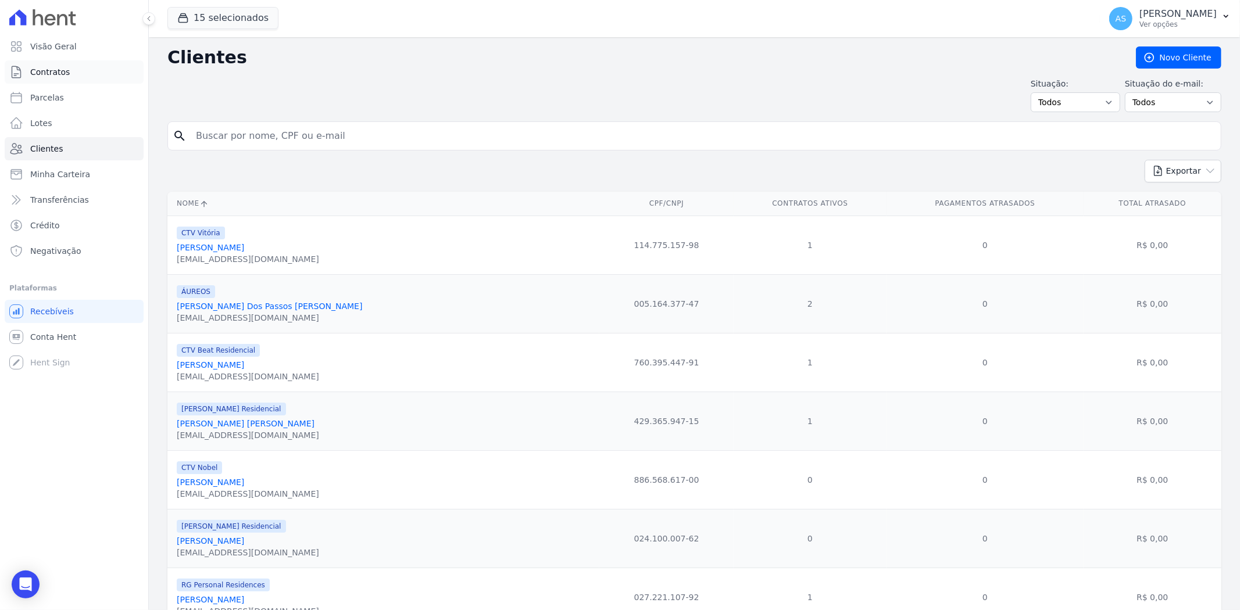
click at [53, 76] on span "Contratos" at bounding box center [50, 72] width 40 height 12
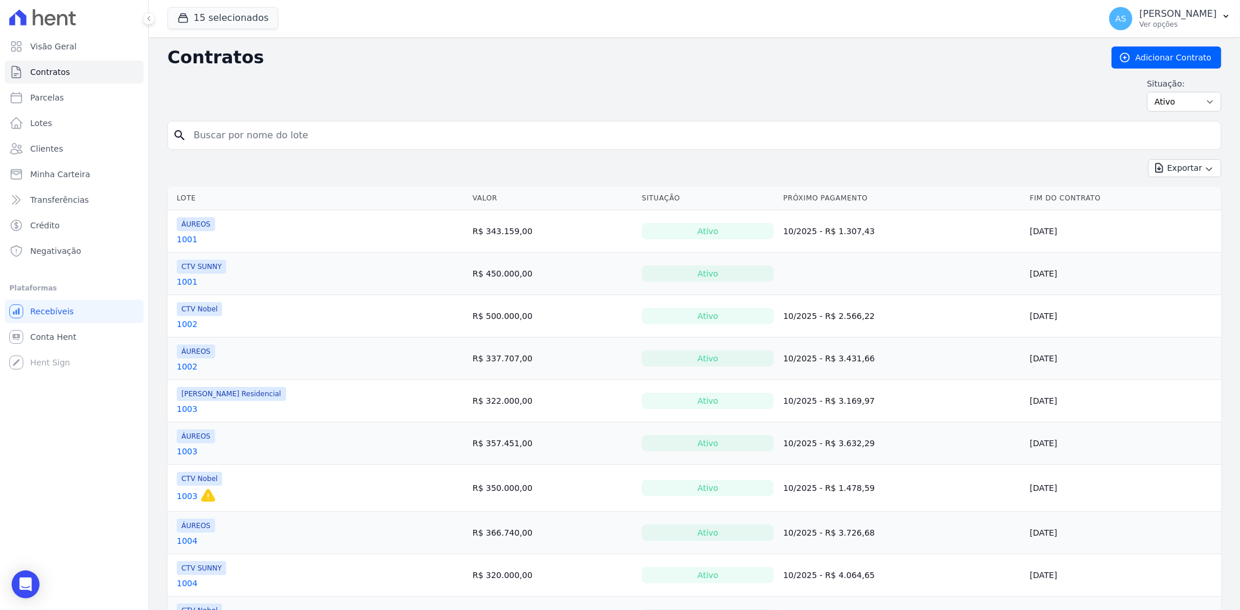
click at [228, 131] on input "search" at bounding box center [701, 135] width 1029 height 23
type input "808"
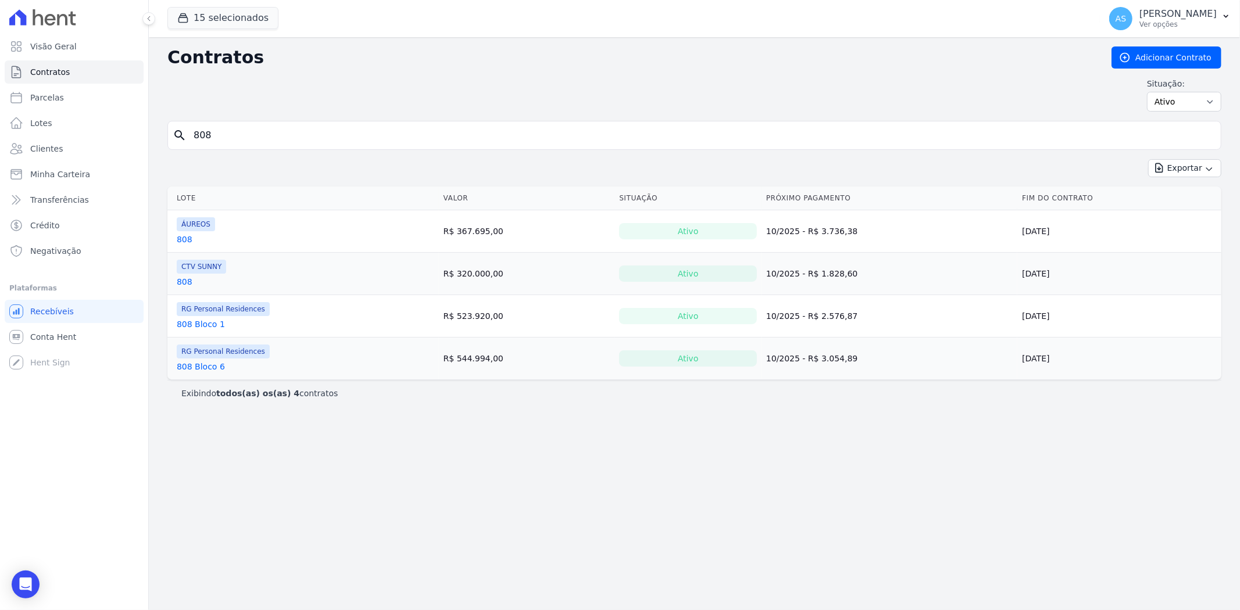
click at [189, 369] on link "808 Bloco 6" at bounding box center [201, 367] width 48 height 12
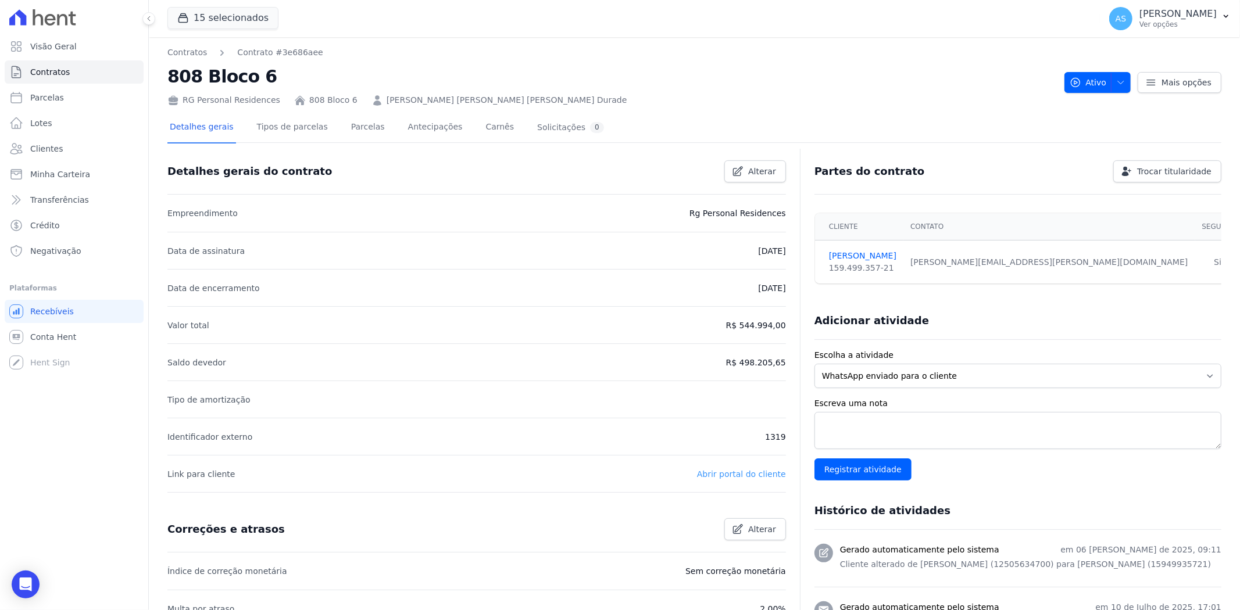
click at [725, 477] on link "Abrir portal do cliente" at bounding box center [741, 474] width 89 height 9
click at [1220, 13] on button "AS Andreza Sousa Ver opções" at bounding box center [1170, 18] width 140 height 33
click at [1123, 54] on link "Perfil do empreendimento" at bounding box center [1165, 50] width 149 height 21
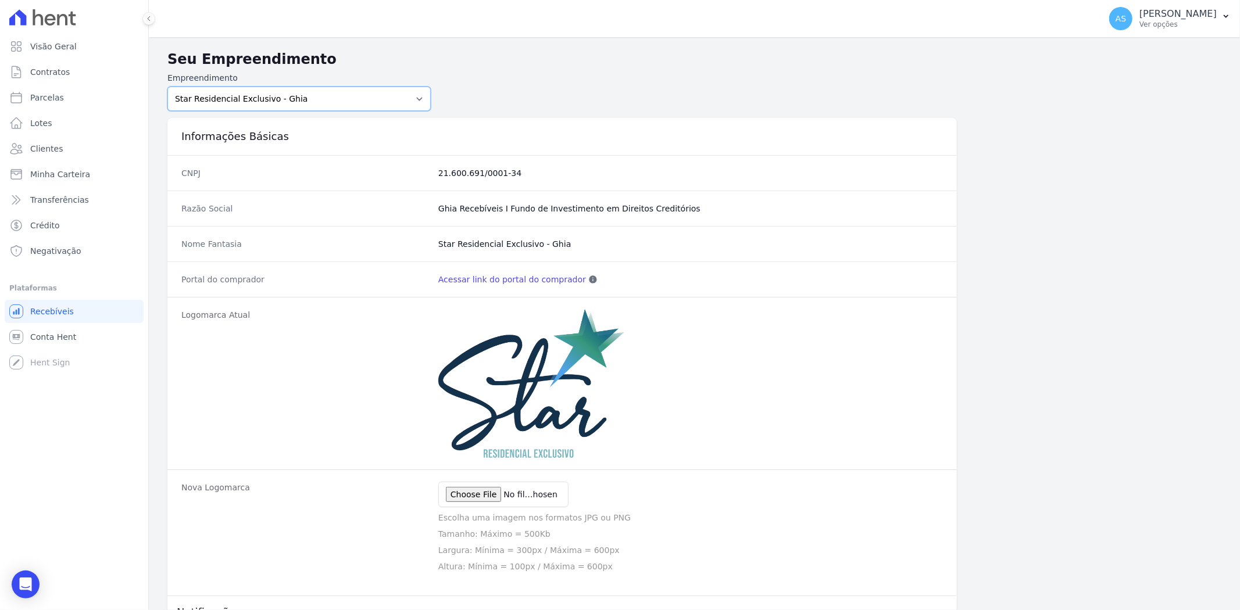
click at [415, 94] on select "Amaré Arpoador Art Prime - Irajá ÁUREOS B. Unique CTV Beat Residencial CTV Mob …" at bounding box center [298, 99] width 263 height 24
select select "af4cbe73-c281-4f2e-9229-1156d0214977"
click at [167, 87] on select "Amaré Arpoador Art Prime - Irajá ÁUREOS B. Unique CTV Beat Residencial CTV Mob …" at bounding box center [298, 99] width 263 height 24
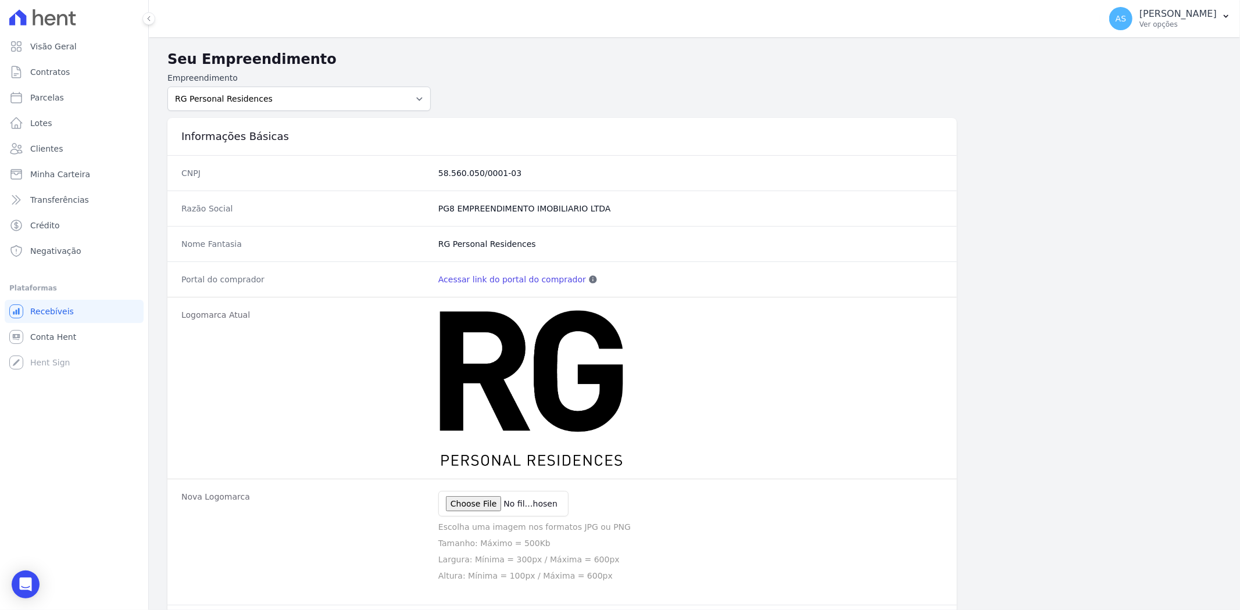
click at [543, 281] on link "Acessar link do portal do comprador" at bounding box center [512, 280] width 148 height 12
